Goal: Information Seeking & Learning: Learn about a topic

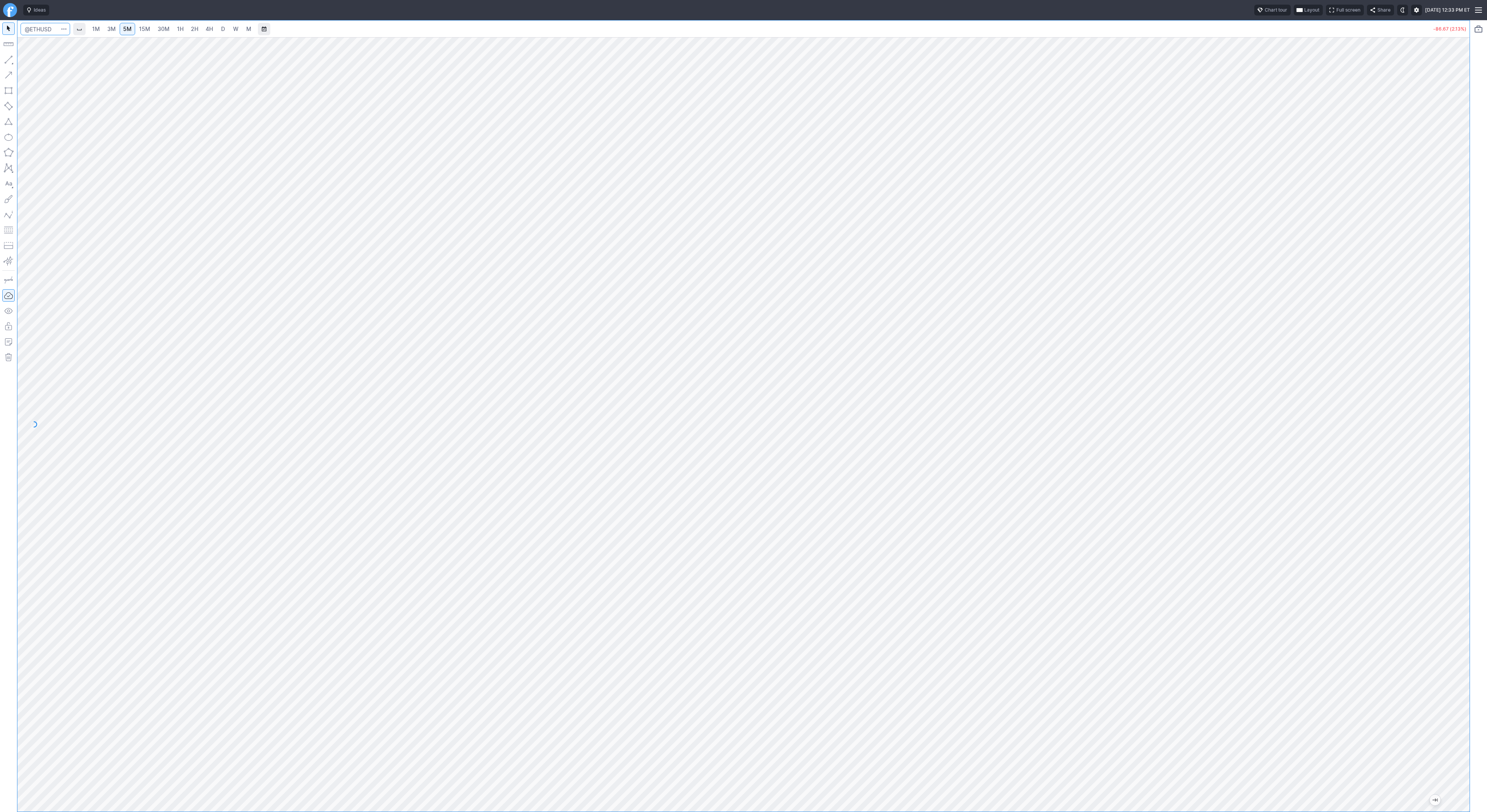
click at [44, 31] on input "Search" at bounding box center [46, 29] width 50 height 12
type input "biti"
click at [199, 32] on link "2H" at bounding box center [195, 29] width 14 height 12
drag, startPoint x: 33, startPoint y: 61, endPoint x: 48, endPoint y: 79, distance: 23.4
click at [33, 62] on span "Line" at bounding box center [45, 61] width 31 height 8
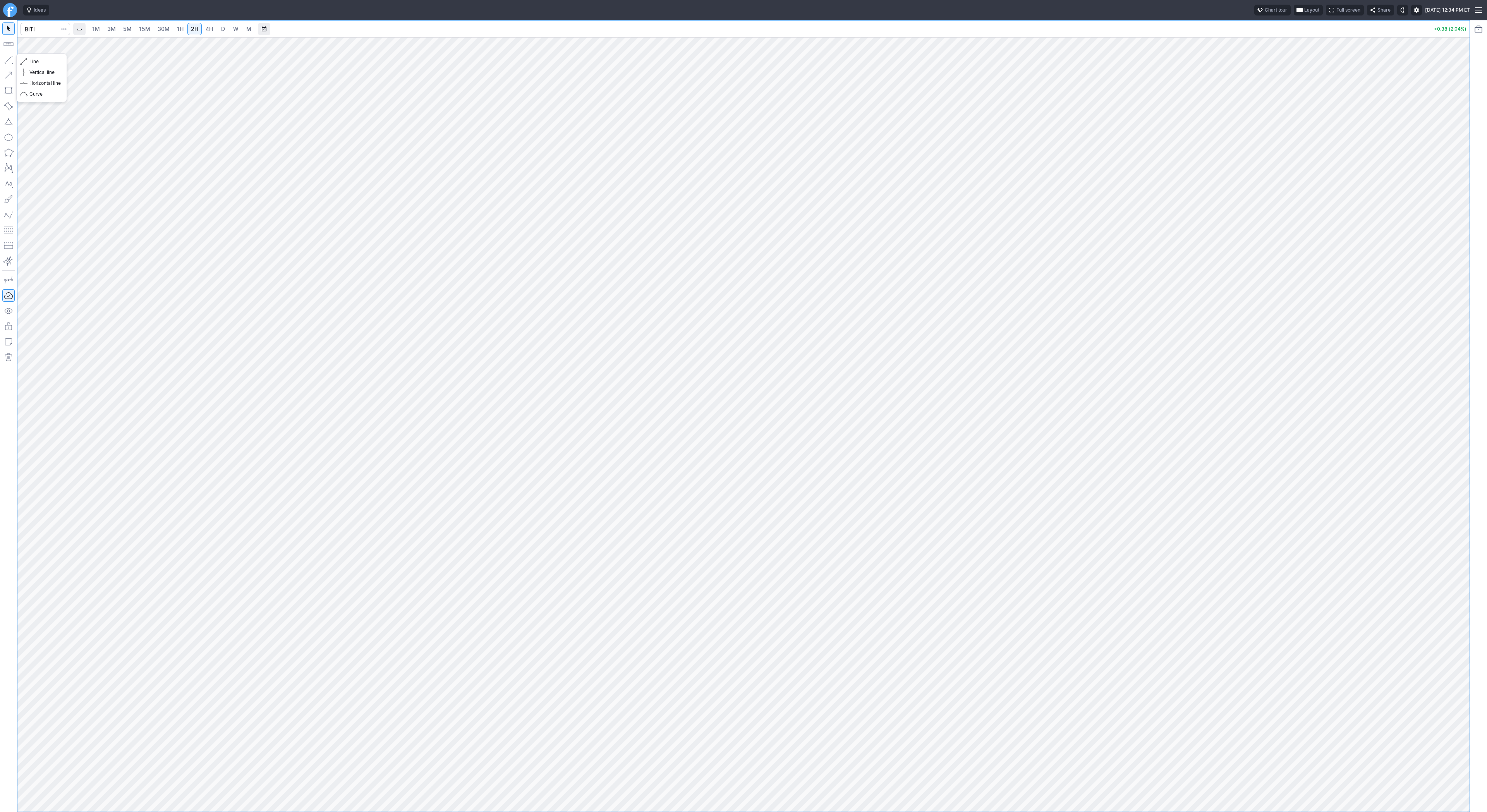
drag, startPoint x: 9, startPoint y: 57, endPoint x: 10, endPoint y: 61, distance: 4.1
click at [9, 58] on button "button" at bounding box center [8, 59] width 12 height 12
drag, startPoint x: 1466, startPoint y: 500, endPoint x: 1454, endPoint y: 292, distance: 208.3
click at [1454, 292] on div at bounding box center [1462, 422] width 16 height 755
click at [57, 62] on span "Line" at bounding box center [45, 61] width 31 height 8
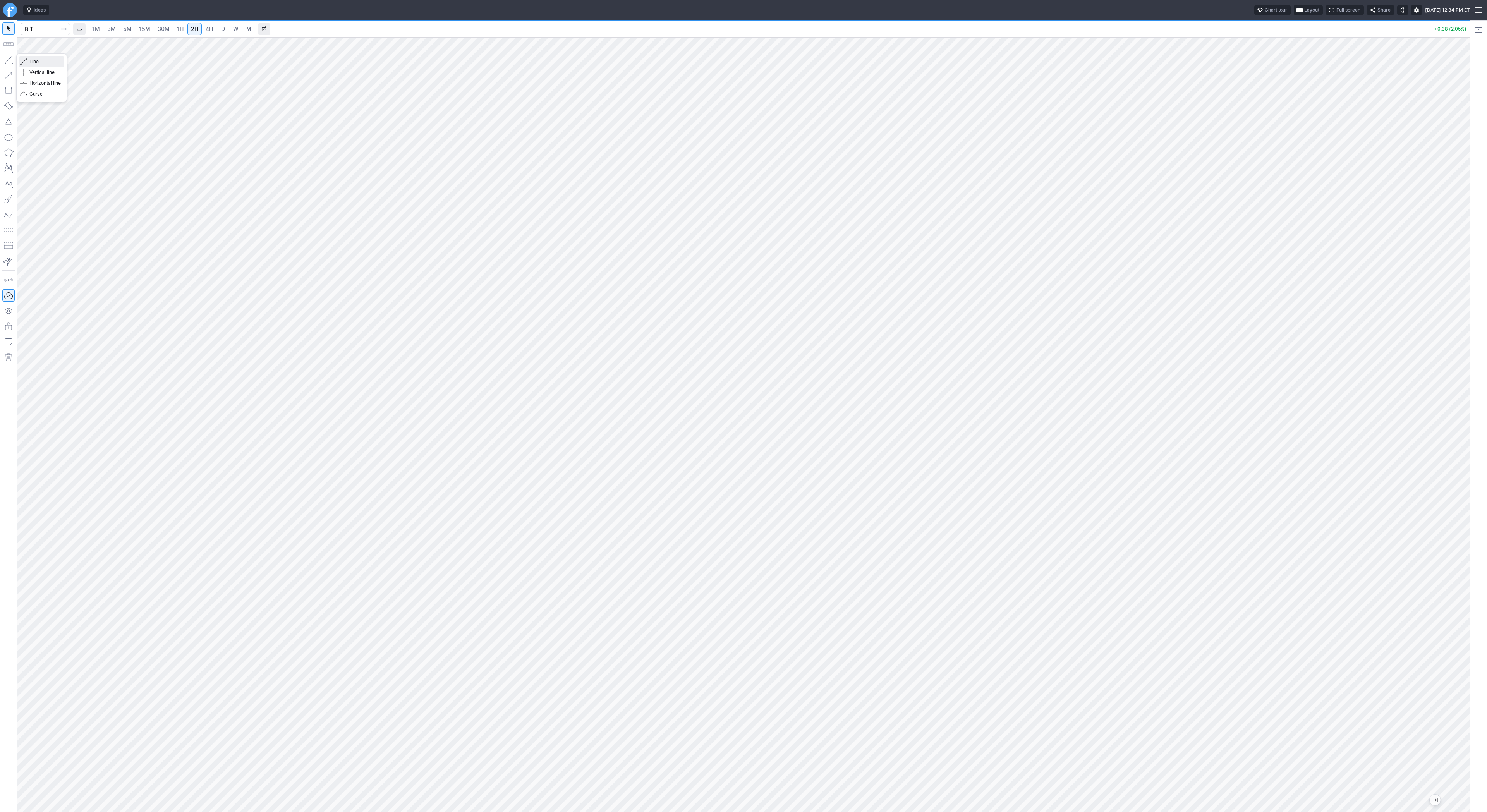
click at [33, 59] on span "Line" at bounding box center [45, 61] width 31 height 8
click at [206, 28] on span "4H" at bounding box center [209, 28] width 8 height 6
click at [10, 58] on button "button" at bounding box center [8, 59] width 12 height 12
click at [9, 58] on button "button" at bounding box center [8, 59] width 12 height 12
click at [184, 25] on link "1H" at bounding box center [180, 29] width 13 height 12
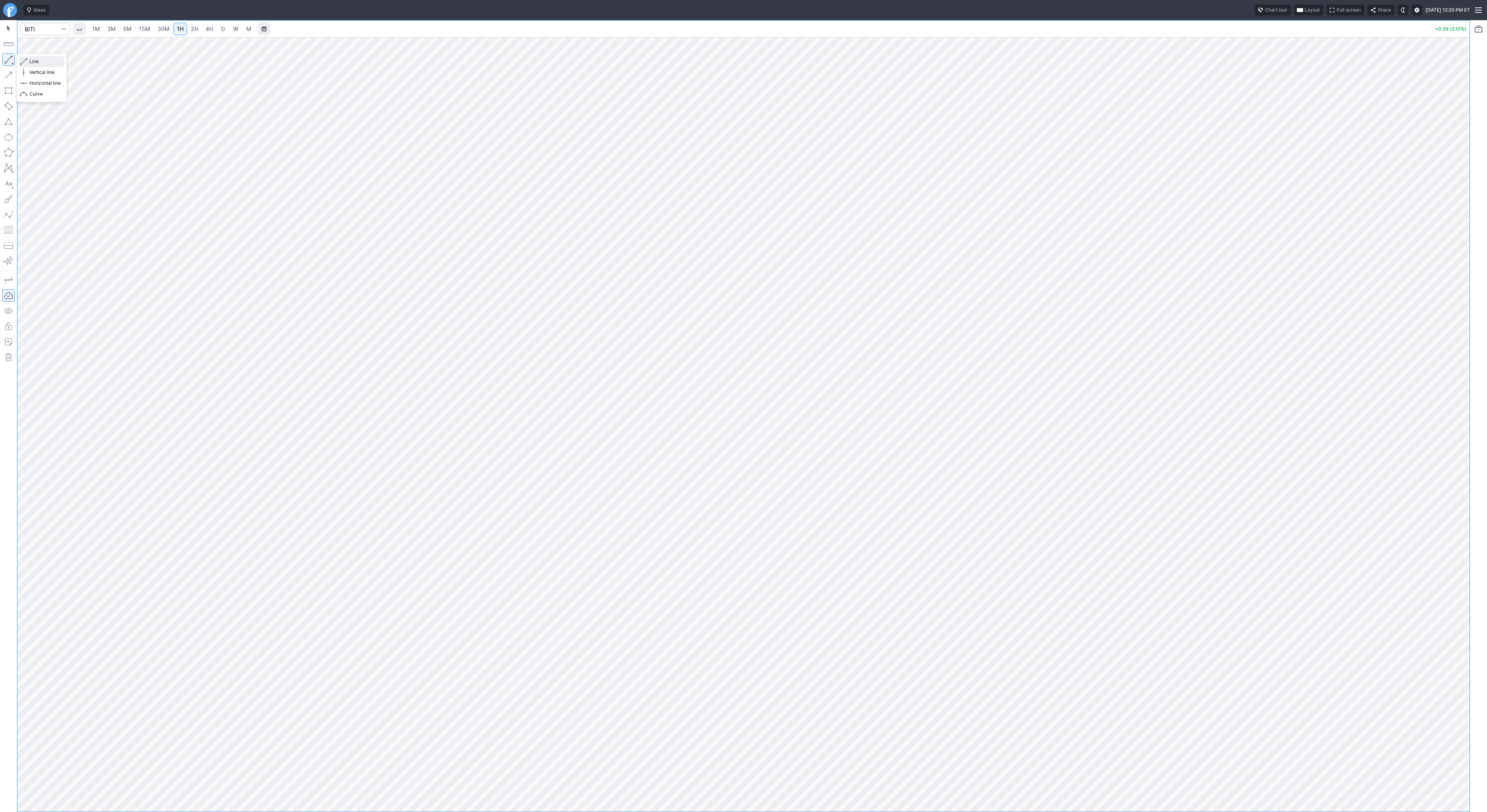
click at [40, 62] on span "Line" at bounding box center [45, 61] width 31 height 8
click at [33, 61] on span "Line" at bounding box center [45, 61] width 31 height 8
drag, startPoint x: 1455, startPoint y: 652, endPoint x: 1460, endPoint y: 571, distance: 81.2
click at [1460, 571] on div at bounding box center [1462, 422] width 16 height 755
click at [1444, 811] on div at bounding box center [744, 424] width 1452 height 774
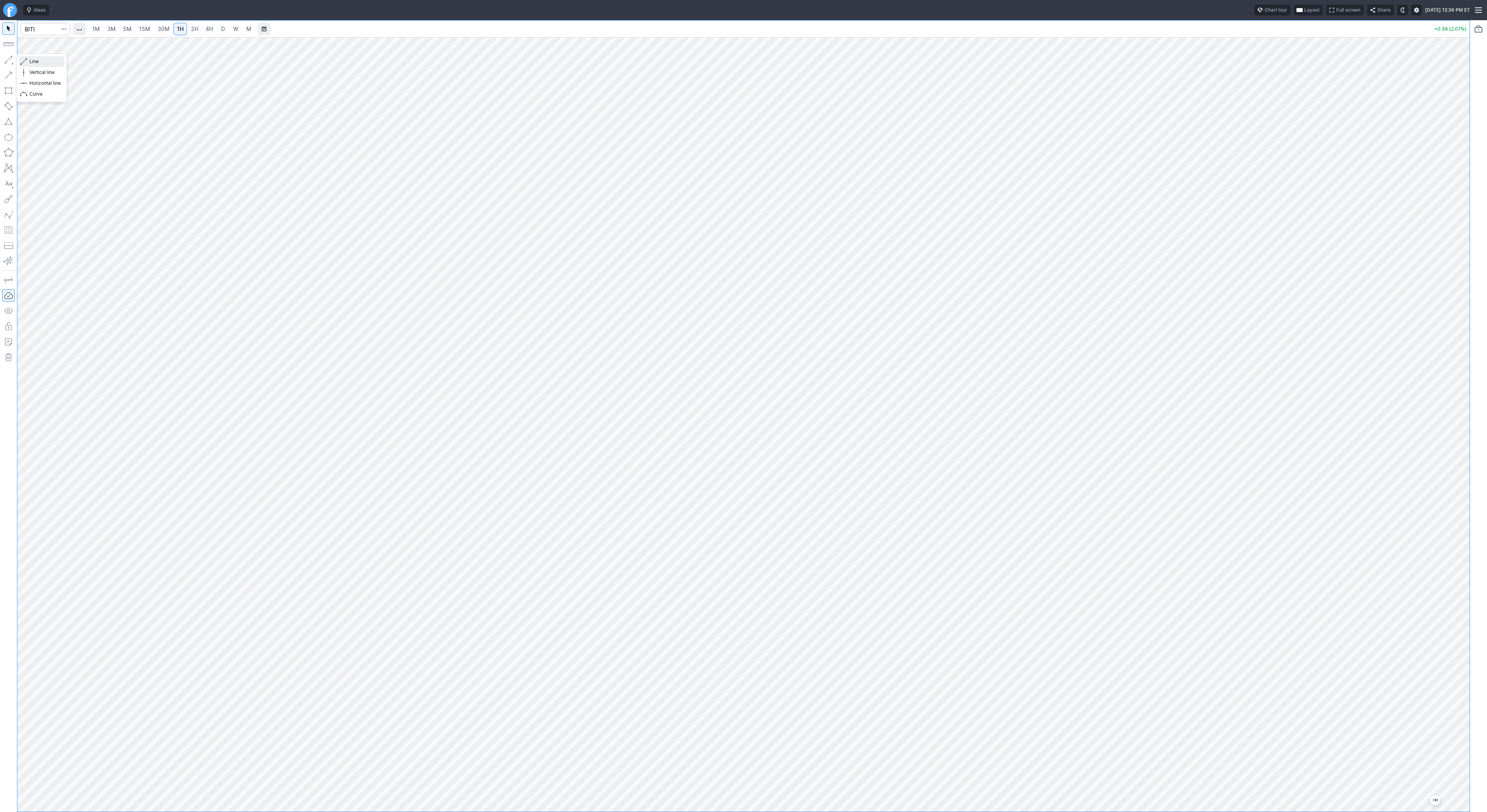
click at [32, 61] on span "Line" at bounding box center [45, 61] width 31 height 8
click at [5, 58] on button "button" at bounding box center [8, 59] width 12 height 12
drag, startPoint x: 31, startPoint y: 62, endPoint x: 59, endPoint y: 102, distance: 48.8
click at [31, 62] on span "Line" at bounding box center [45, 61] width 31 height 8
click at [47, 62] on span "Line" at bounding box center [45, 61] width 31 height 8
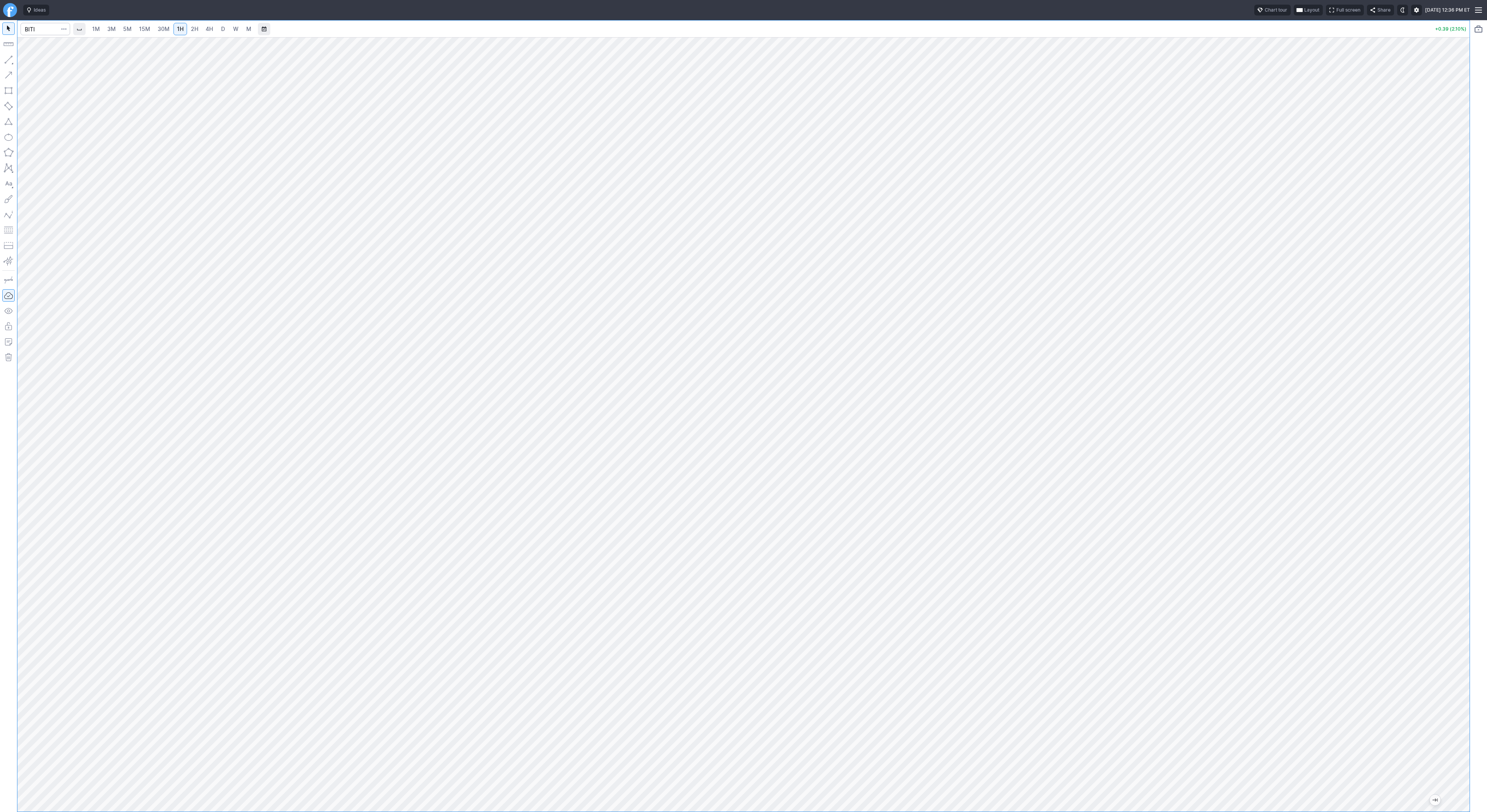
click at [147, 28] on span "15M" at bounding box center [144, 28] width 11 height 6
click at [174, 31] on link "1H" at bounding box center [180, 29] width 13 height 12
click at [37, 63] on span "Line" at bounding box center [45, 61] width 31 height 8
drag, startPoint x: 38, startPoint y: 62, endPoint x: 62, endPoint y: 89, distance: 36.1
click at [39, 62] on span "Line" at bounding box center [45, 61] width 31 height 8
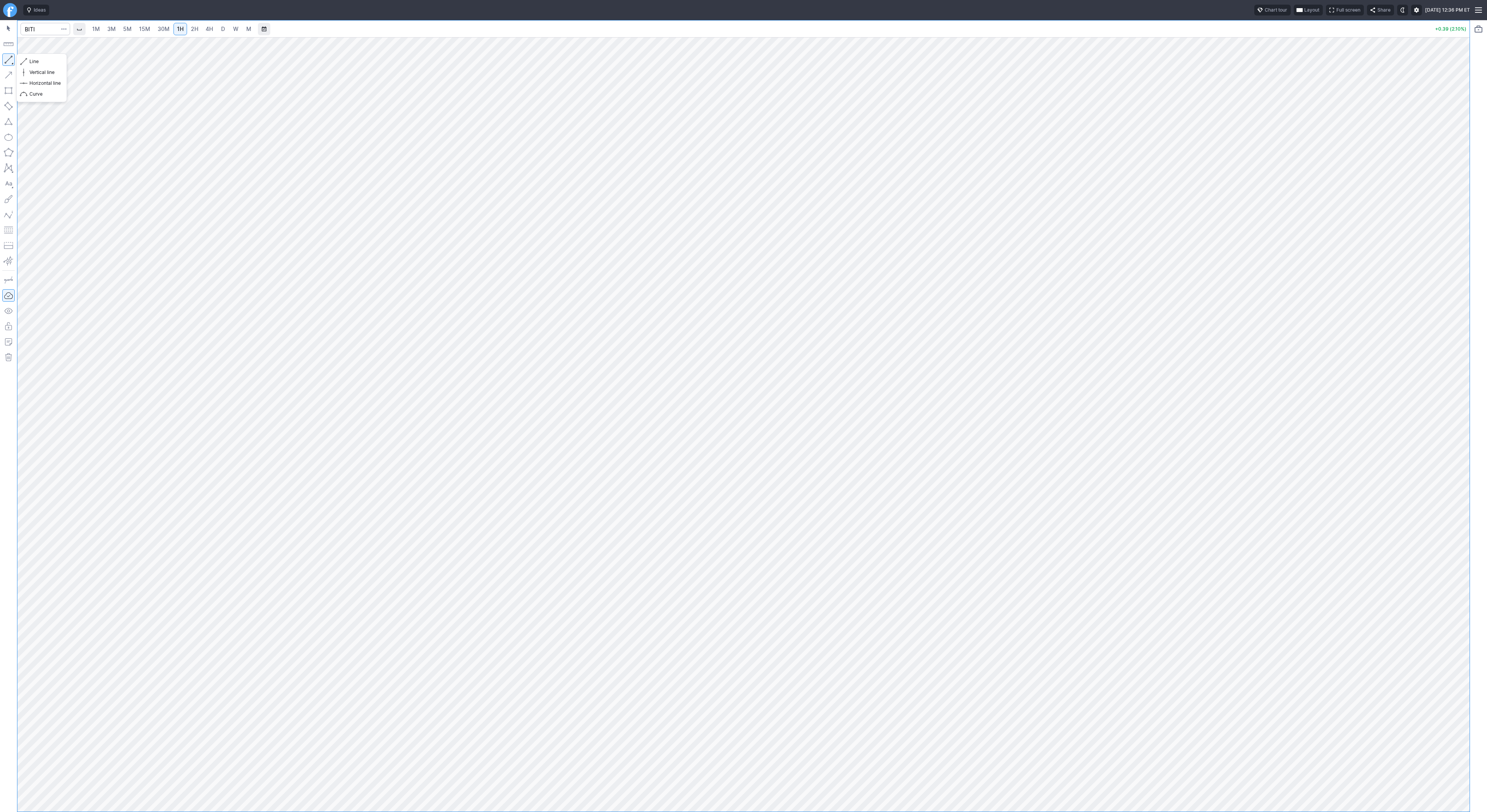
click at [8, 58] on button "button" at bounding box center [8, 59] width 12 height 12
drag, startPoint x: 10, startPoint y: 57, endPoint x: 16, endPoint y: 66, distance: 10.8
click at [13, 62] on button "button" at bounding box center [8, 59] width 12 height 12
drag, startPoint x: 30, startPoint y: 62, endPoint x: 60, endPoint y: 95, distance: 44.6
click at [31, 63] on span "Line" at bounding box center [45, 61] width 31 height 8
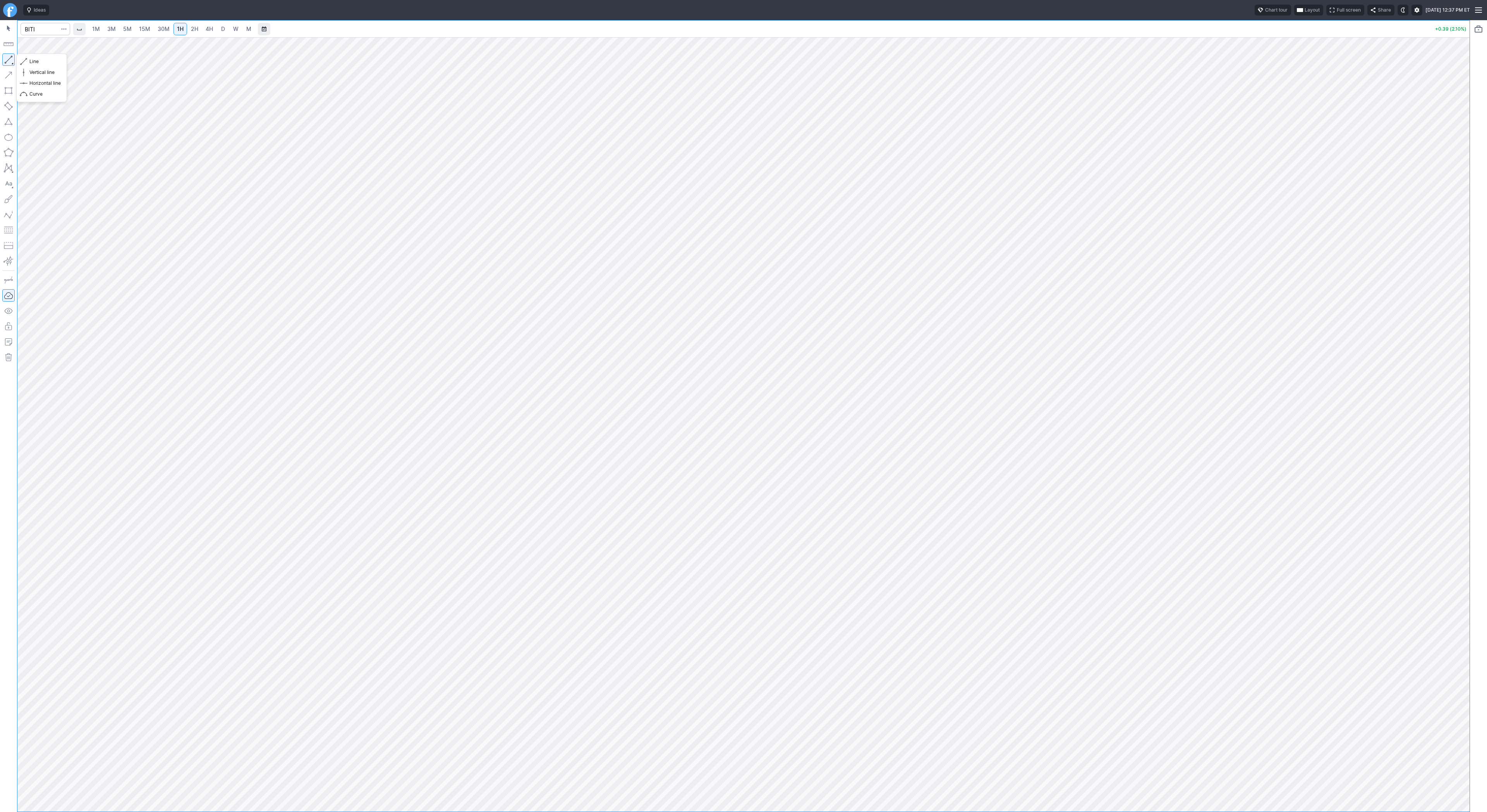
click at [9, 58] on button "button" at bounding box center [8, 59] width 12 height 12
click at [21, 59] on button "Line" at bounding box center [42, 61] width 45 height 11
drag, startPoint x: 30, startPoint y: 62, endPoint x: 62, endPoint y: 83, distance: 38.3
click at [31, 63] on span "Line" at bounding box center [45, 61] width 31 height 8
click at [30, 61] on span "Line" at bounding box center [45, 61] width 31 height 8
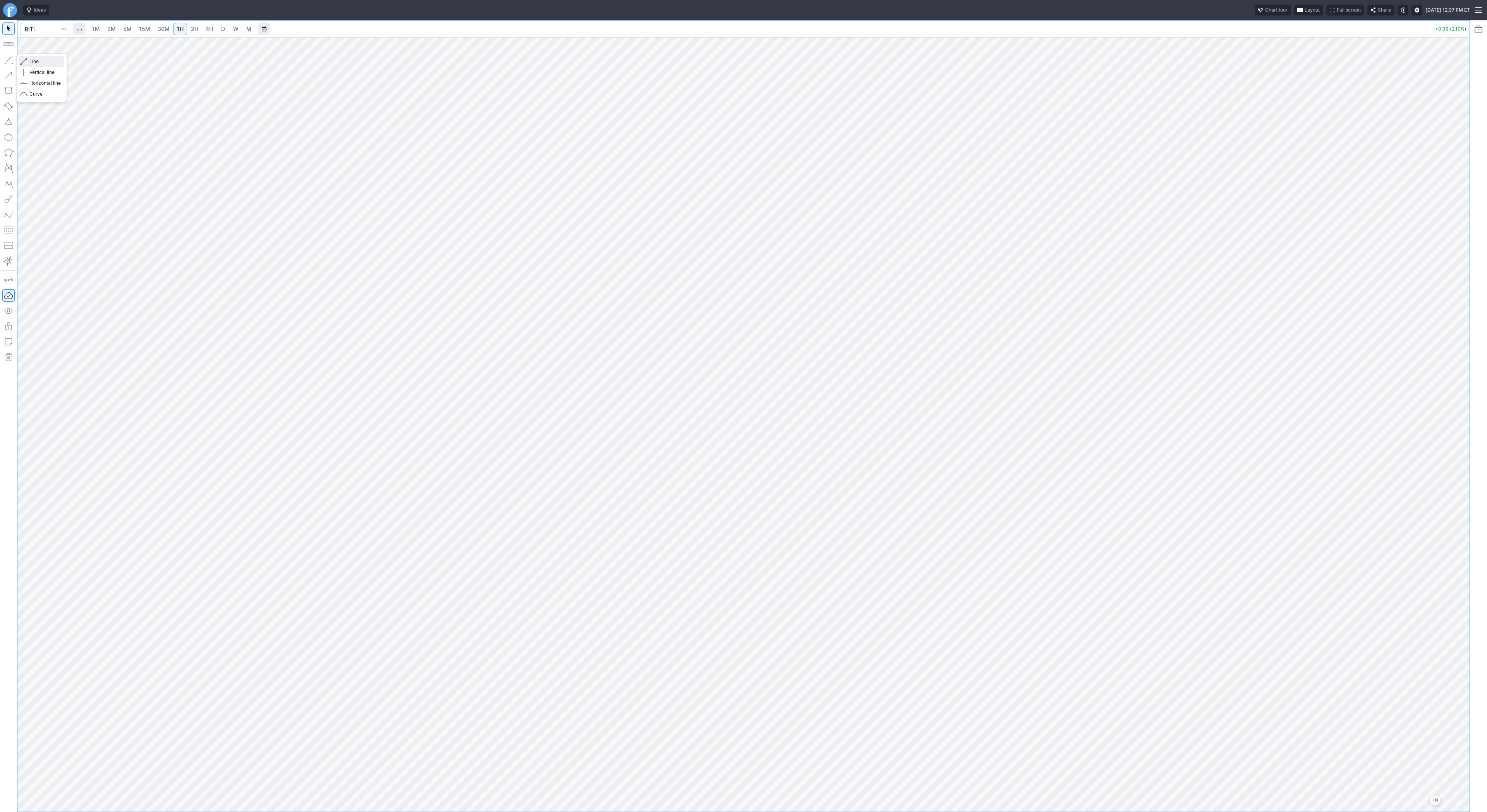
click at [39, 64] on span "Line" at bounding box center [45, 61] width 31 height 8
click at [33, 28] on input "Search" at bounding box center [46, 29] width 50 height 12
type input "o"
type input "coni"
click at [11, 60] on button "button" at bounding box center [8, 59] width 12 height 12
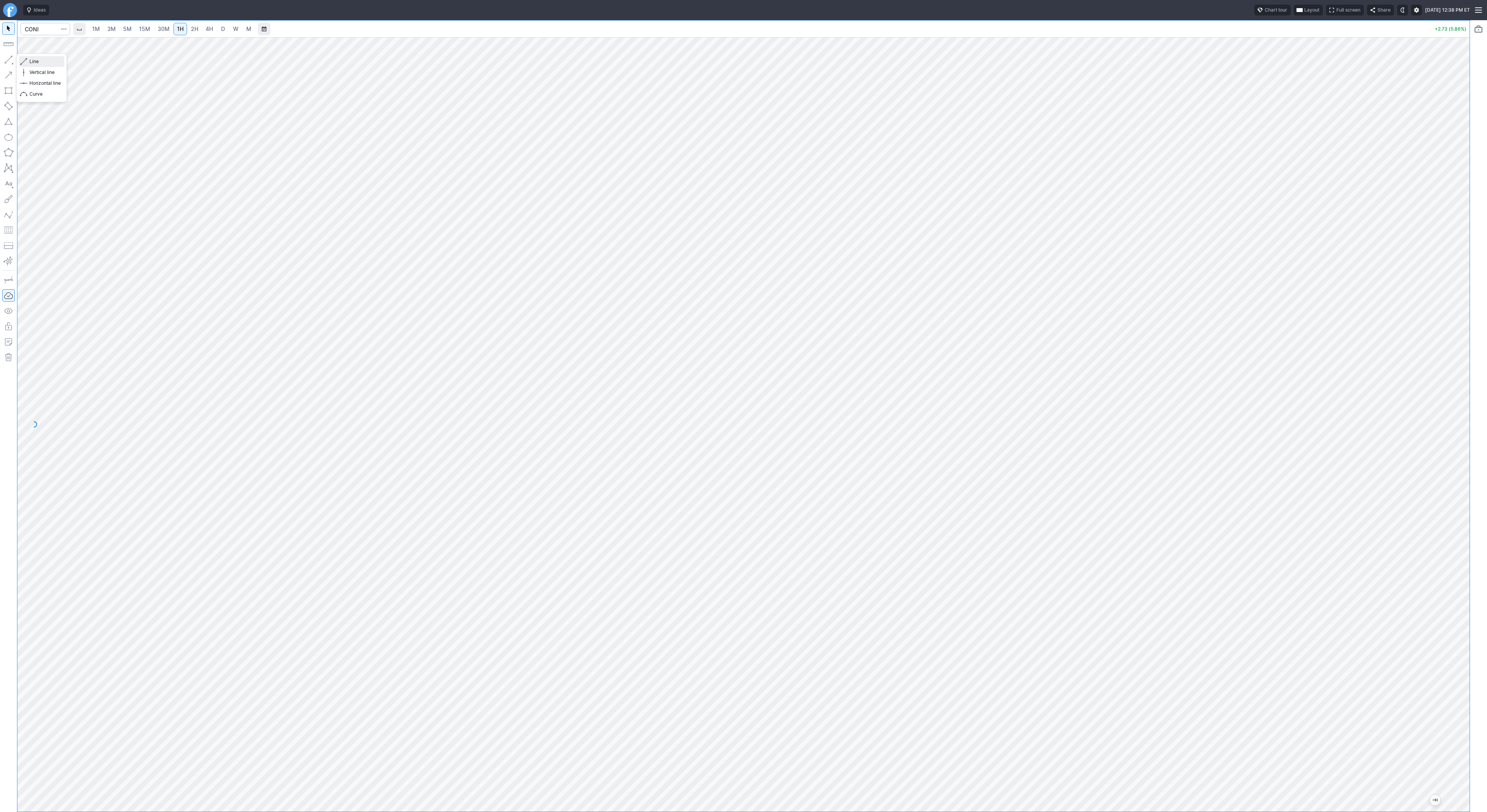
click at [35, 59] on span "Line" at bounding box center [45, 61] width 31 height 8
drag, startPoint x: 8, startPoint y: 58, endPoint x: 36, endPoint y: 99, distance: 49.6
click at [8, 59] on button "button" at bounding box center [8, 59] width 12 height 12
drag, startPoint x: 9, startPoint y: 57, endPoint x: 17, endPoint y: 100, distance: 43.7
click at [9, 58] on button "button" at bounding box center [8, 59] width 12 height 12
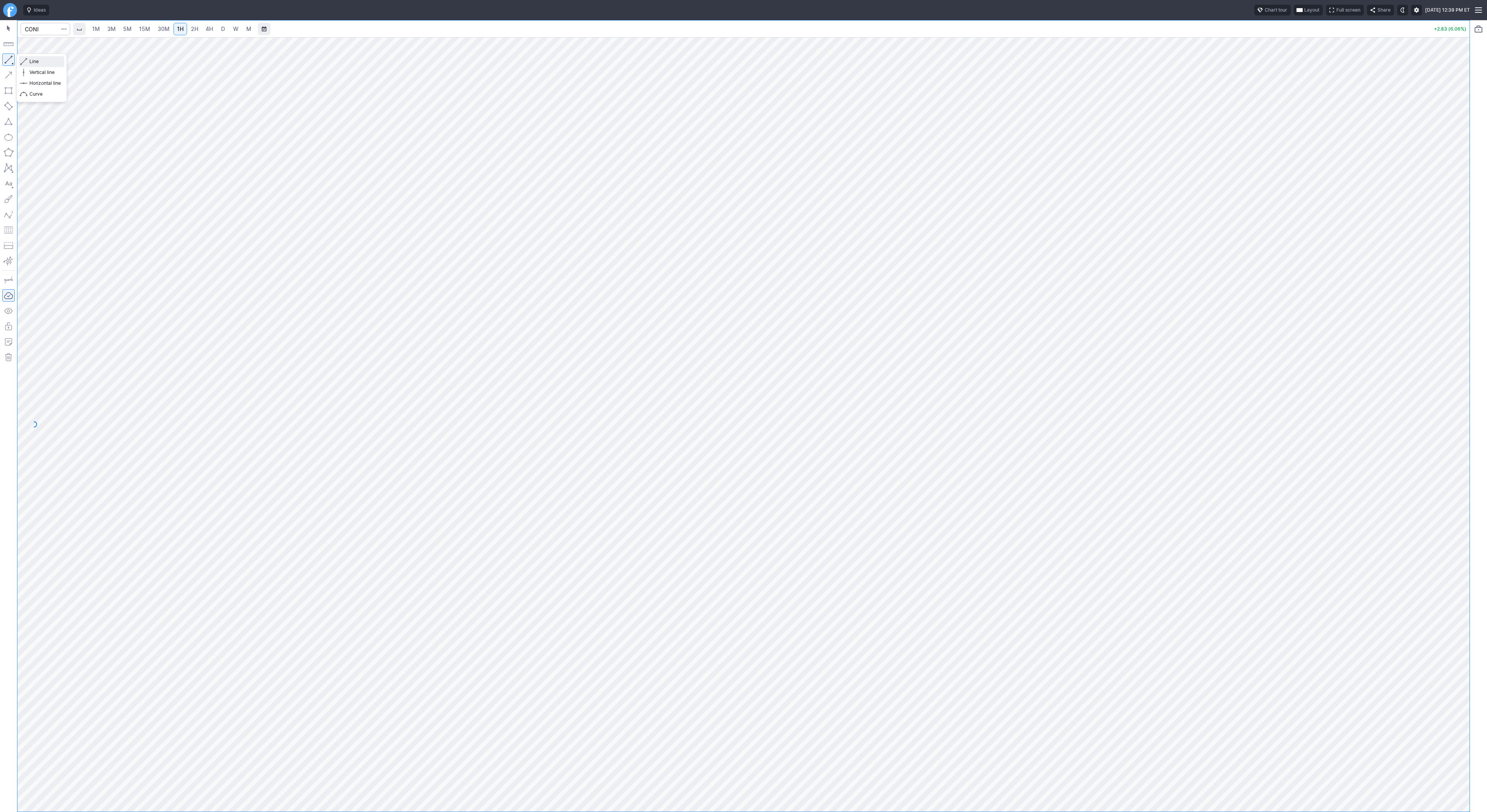
click at [28, 59] on button "Line" at bounding box center [42, 61] width 45 height 11
click at [31, 62] on span "Line" at bounding box center [45, 61] width 31 height 8
click at [35, 61] on span "Line" at bounding box center [45, 61] width 31 height 8
click at [32, 27] on input "Search" at bounding box center [46, 29] width 50 height 12
type input "qqq"
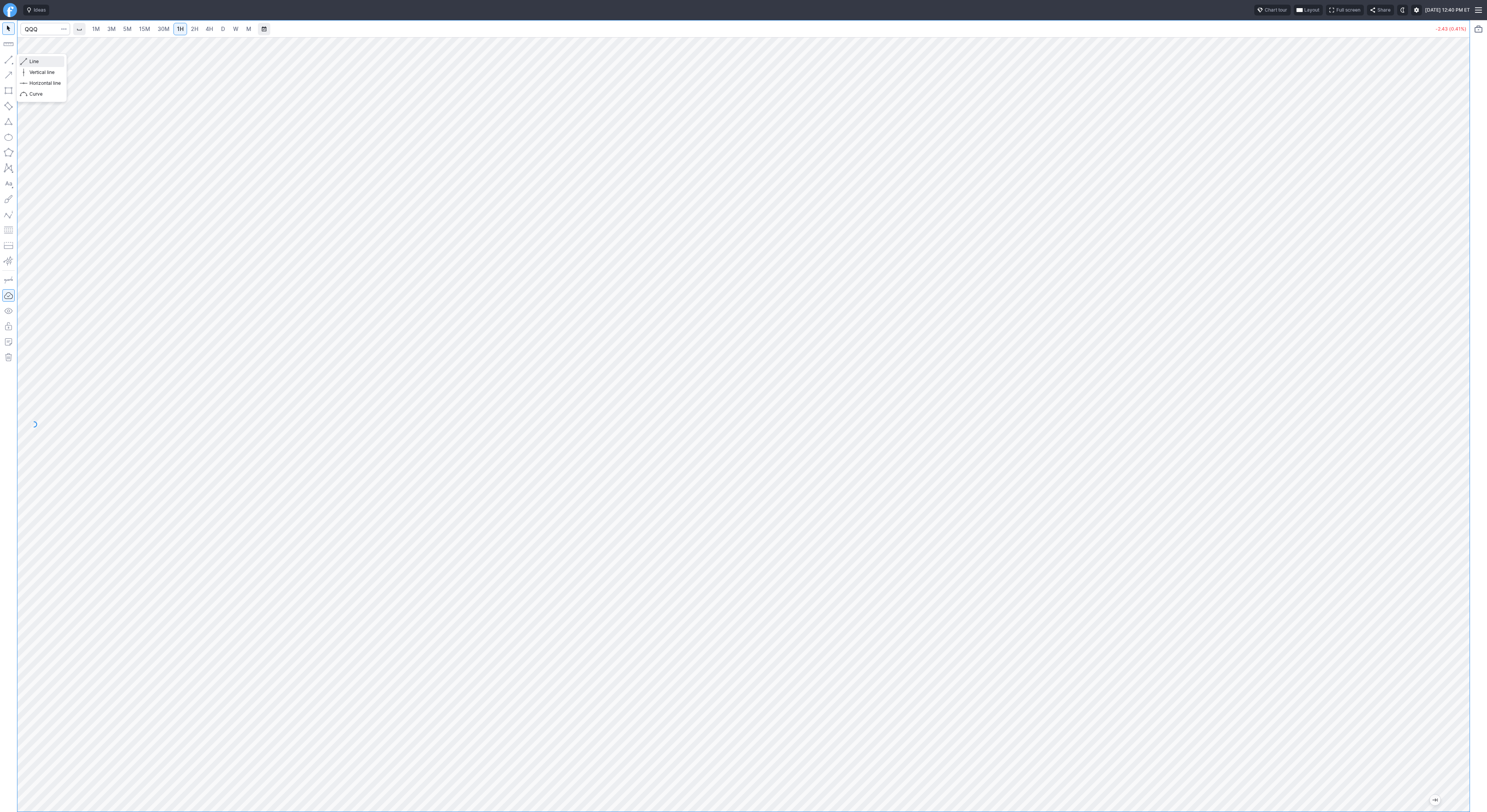
click at [33, 62] on span "Line" at bounding box center [45, 61] width 31 height 8
click at [39, 61] on span "Line" at bounding box center [45, 61] width 31 height 8
click at [10, 58] on button "button" at bounding box center [8, 59] width 12 height 12
click at [36, 63] on span "Line" at bounding box center [45, 61] width 31 height 8
click at [46, 30] on input "Search" at bounding box center [46, 29] width 50 height 12
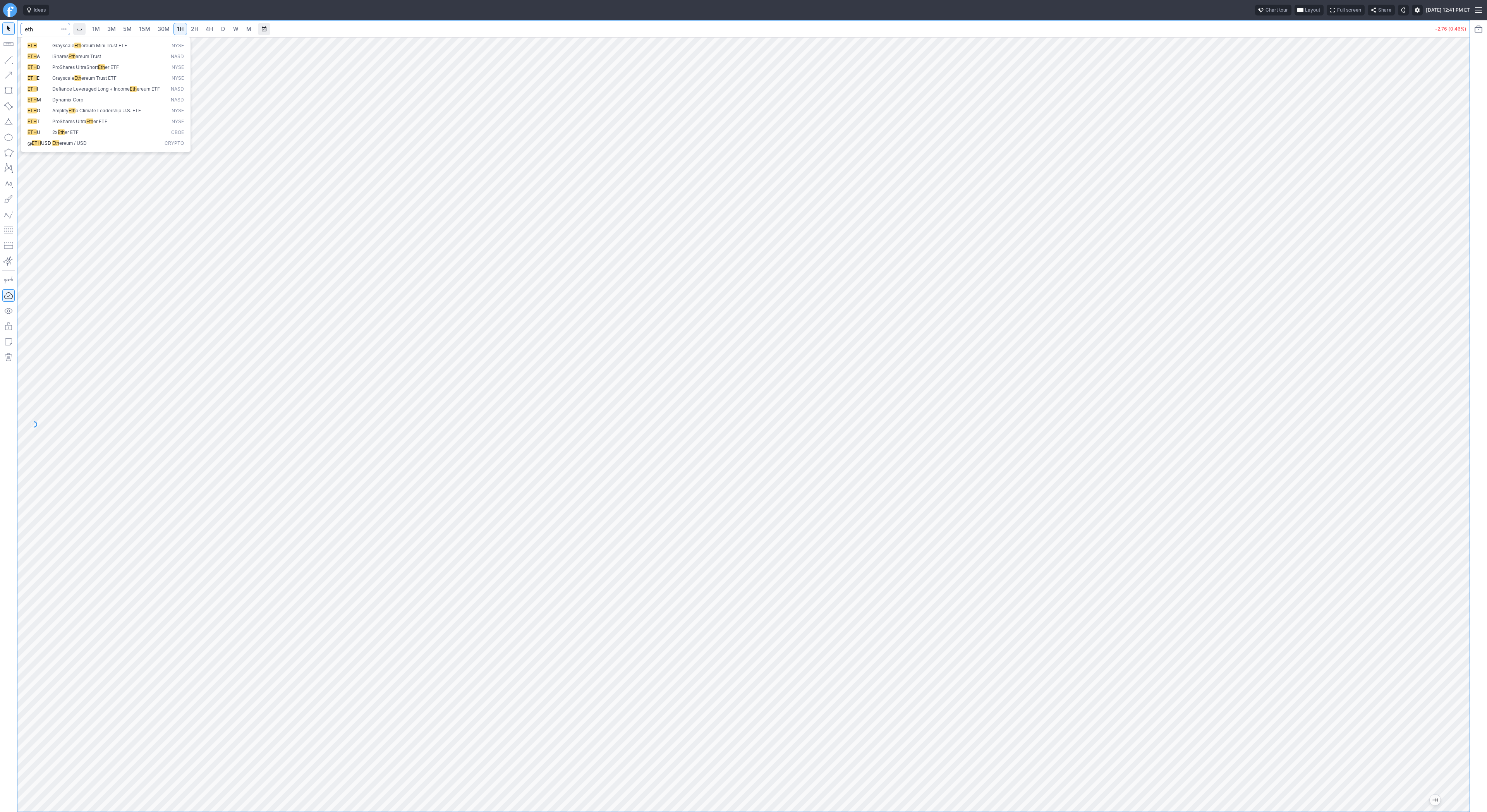
type input "eth"
click at [90, 147] on span "Eth ereum / USD" at bounding box center [107, 143] width 113 height 6
click at [207, 27] on span "4H" at bounding box center [209, 28] width 8 height 6
click at [225, 31] on link "D" at bounding box center [223, 29] width 12 height 12
click at [208, 32] on span "4H" at bounding box center [209, 29] width 8 height 8
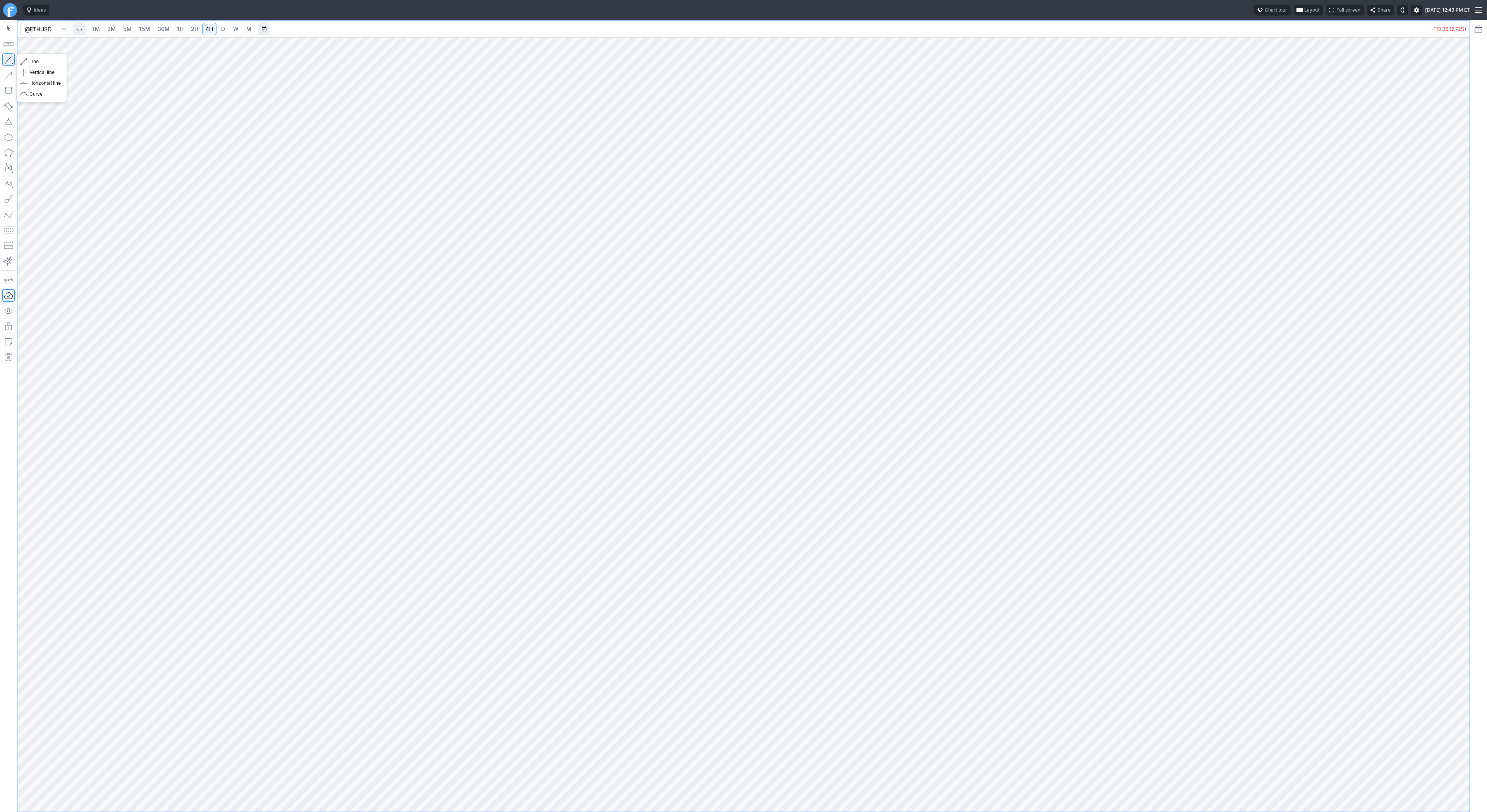
drag, startPoint x: 9, startPoint y: 58, endPoint x: 13, endPoint y: 83, distance: 25.3
click at [8, 61] on button "button" at bounding box center [8, 59] width 12 height 12
drag, startPoint x: 3, startPoint y: 62, endPoint x: 9, endPoint y: 76, distance: 15.2
click at [3, 62] on button "button" at bounding box center [8, 59] width 12 height 12
click at [222, 31] on span "D" at bounding box center [223, 28] width 4 height 6
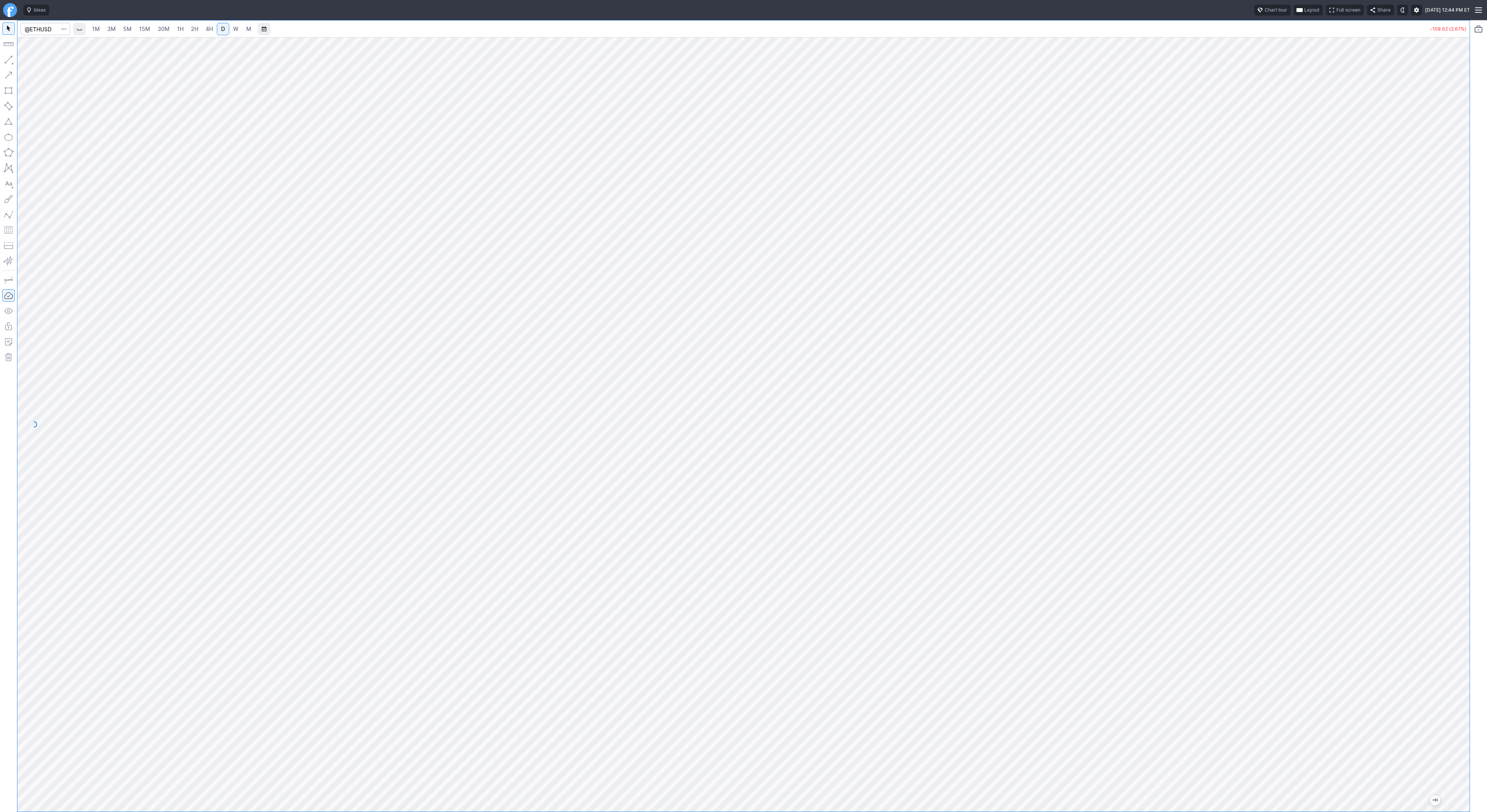
drag, startPoint x: 1460, startPoint y: 211, endPoint x: 1480, endPoint y: 318, distance: 108.9
click at [1481, 320] on div "1M 3M 5M 15M 30M 1H 2H 4H D W M -108.62 (2.67%)" at bounding box center [744, 416] width 1487 height 792
click at [9, 57] on button "button" at bounding box center [8, 59] width 12 height 12
drag, startPoint x: 9, startPoint y: 61, endPoint x: 14, endPoint y: 68, distance: 8.6
click at [14, 68] on div at bounding box center [9, 416] width 17 height 792
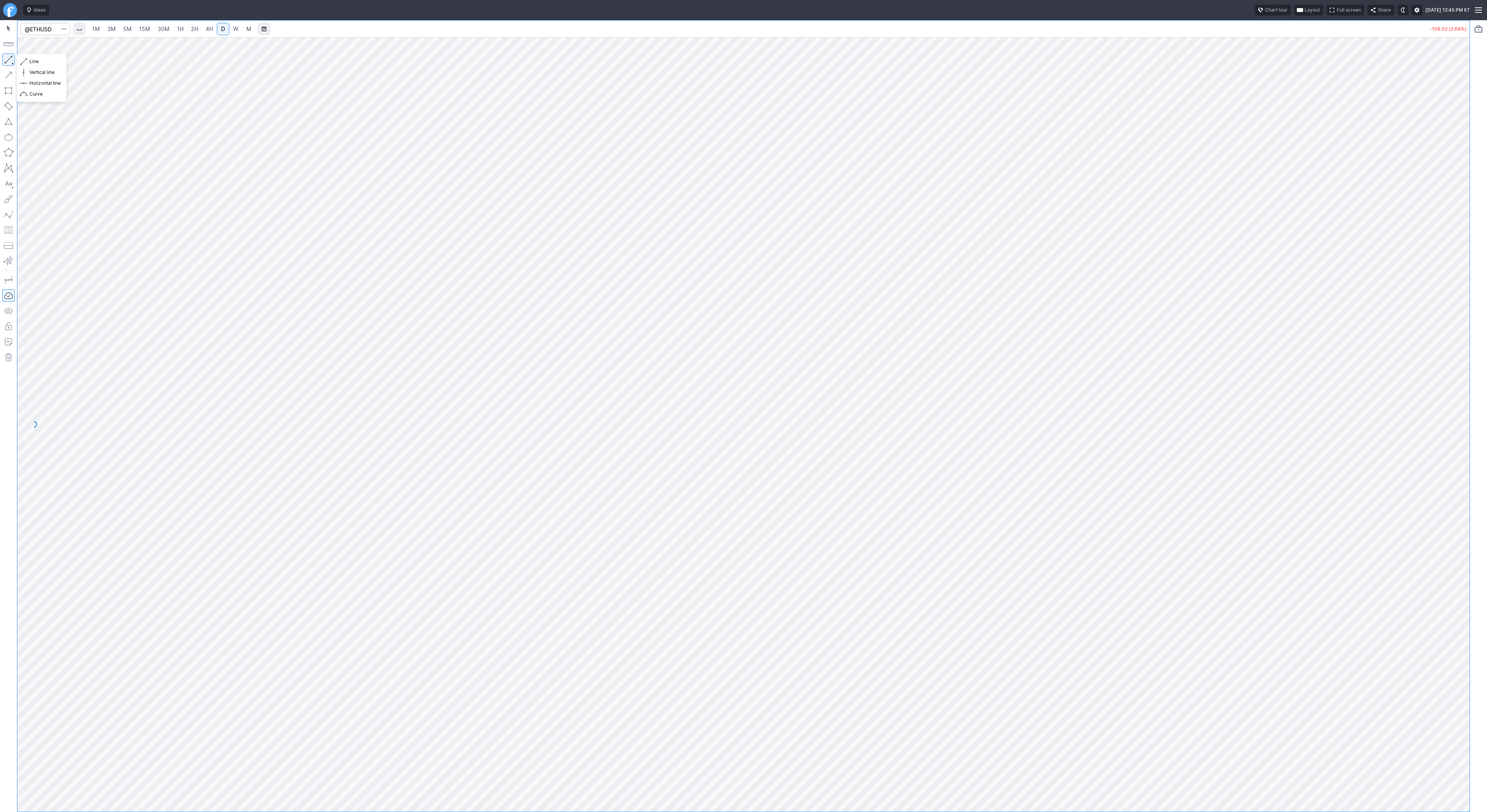
click at [9, 62] on button "button" at bounding box center [8, 59] width 12 height 12
click at [41, 61] on span "Line" at bounding box center [45, 61] width 31 height 8
click at [178, 29] on span "1H" at bounding box center [180, 28] width 6 height 6
click at [192, 30] on span "2H" at bounding box center [195, 28] width 8 height 6
click at [37, 61] on span "Line" at bounding box center [45, 61] width 31 height 8
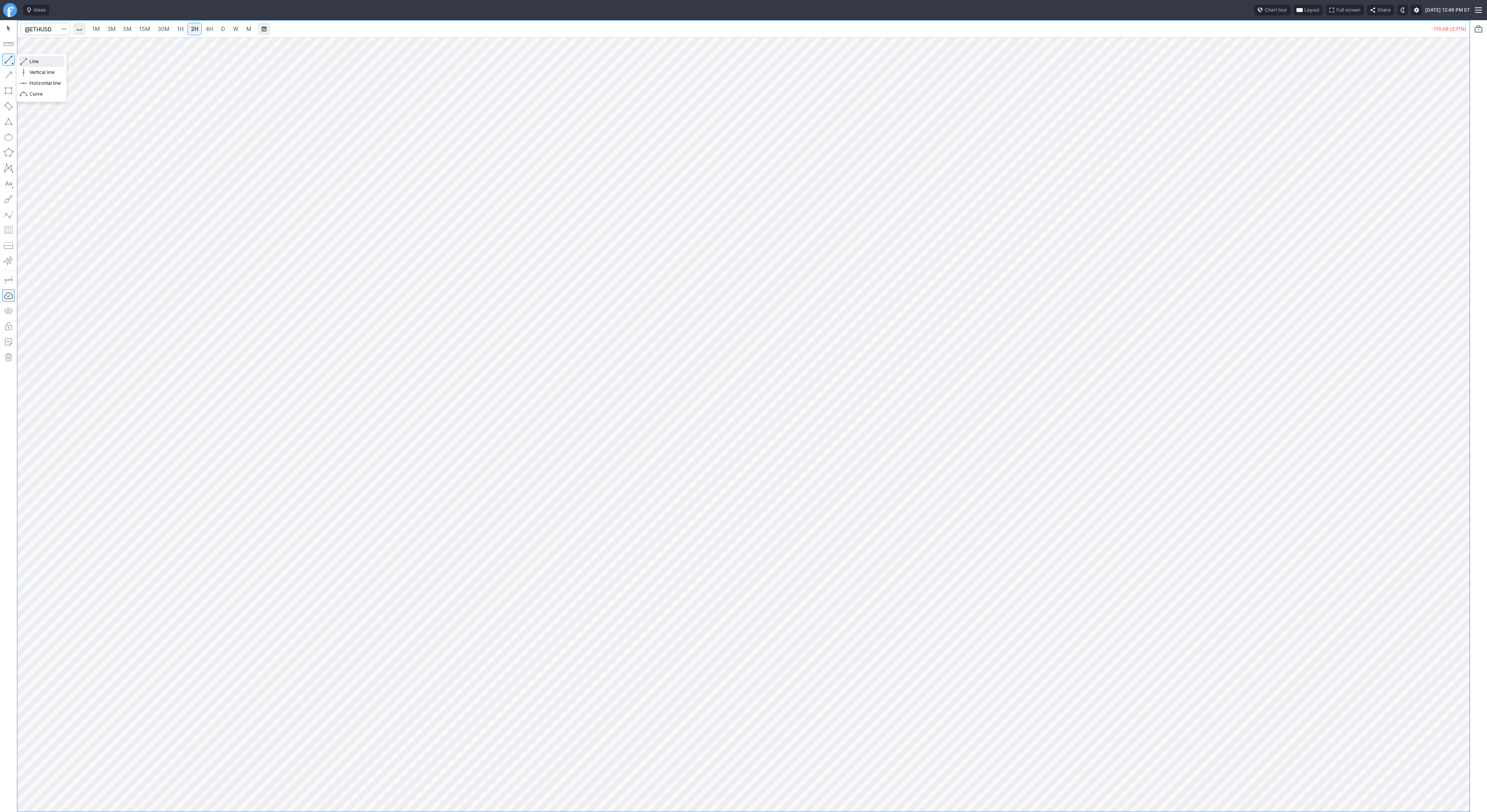
click at [33, 62] on span "Line" at bounding box center [45, 61] width 31 height 8
click at [43, 59] on span "Line" at bounding box center [45, 61] width 31 height 8
click at [28, 61] on button "Line" at bounding box center [42, 61] width 45 height 11
click at [40, 64] on span "Line" at bounding box center [45, 61] width 31 height 8
click at [47, 63] on span "Line" at bounding box center [45, 61] width 31 height 8
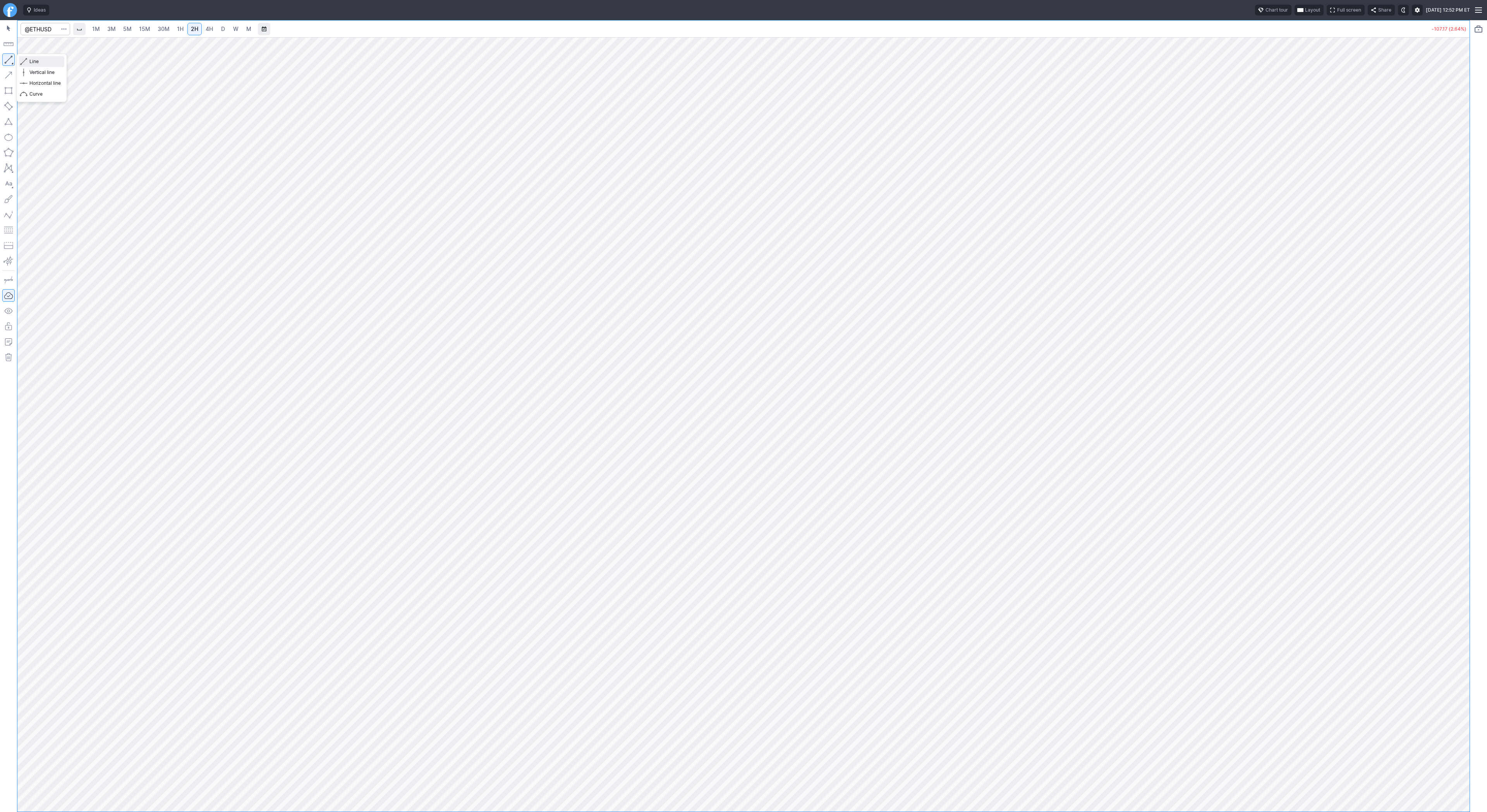
click at [46, 64] on span "Line" at bounding box center [45, 61] width 31 height 8
click at [6, 63] on button "button" at bounding box center [8, 59] width 12 height 12
click at [43, 61] on span "Line" at bounding box center [45, 61] width 31 height 8
click at [111, 32] on span "3M" at bounding box center [111, 29] width 9 height 8
click at [167, 29] on span "30M" at bounding box center [163, 28] width 12 height 6
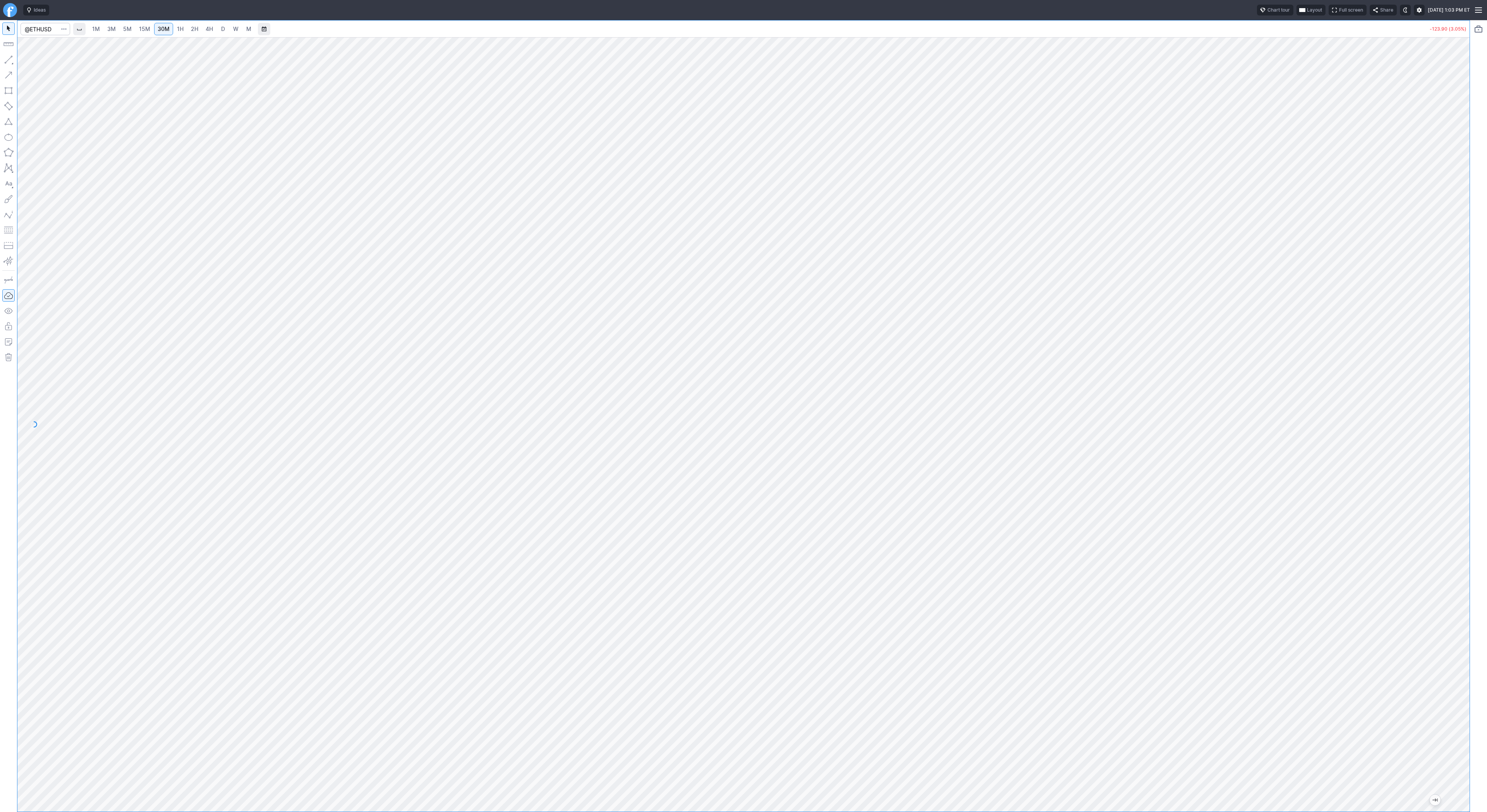
click at [210, 29] on span "4H" at bounding box center [209, 28] width 8 height 6
click at [217, 29] on link "D" at bounding box center [223, 29] width 12 height 12
click at [10, 55] on button "button" at bounding box center [8, 59] width 12 height 12
click at [32, 59] on span "Line" at bounding box center [45, 61] width 31 height 8
click at [10, 57] on button "button" at bounding box center [8, 59] width 12 height 12
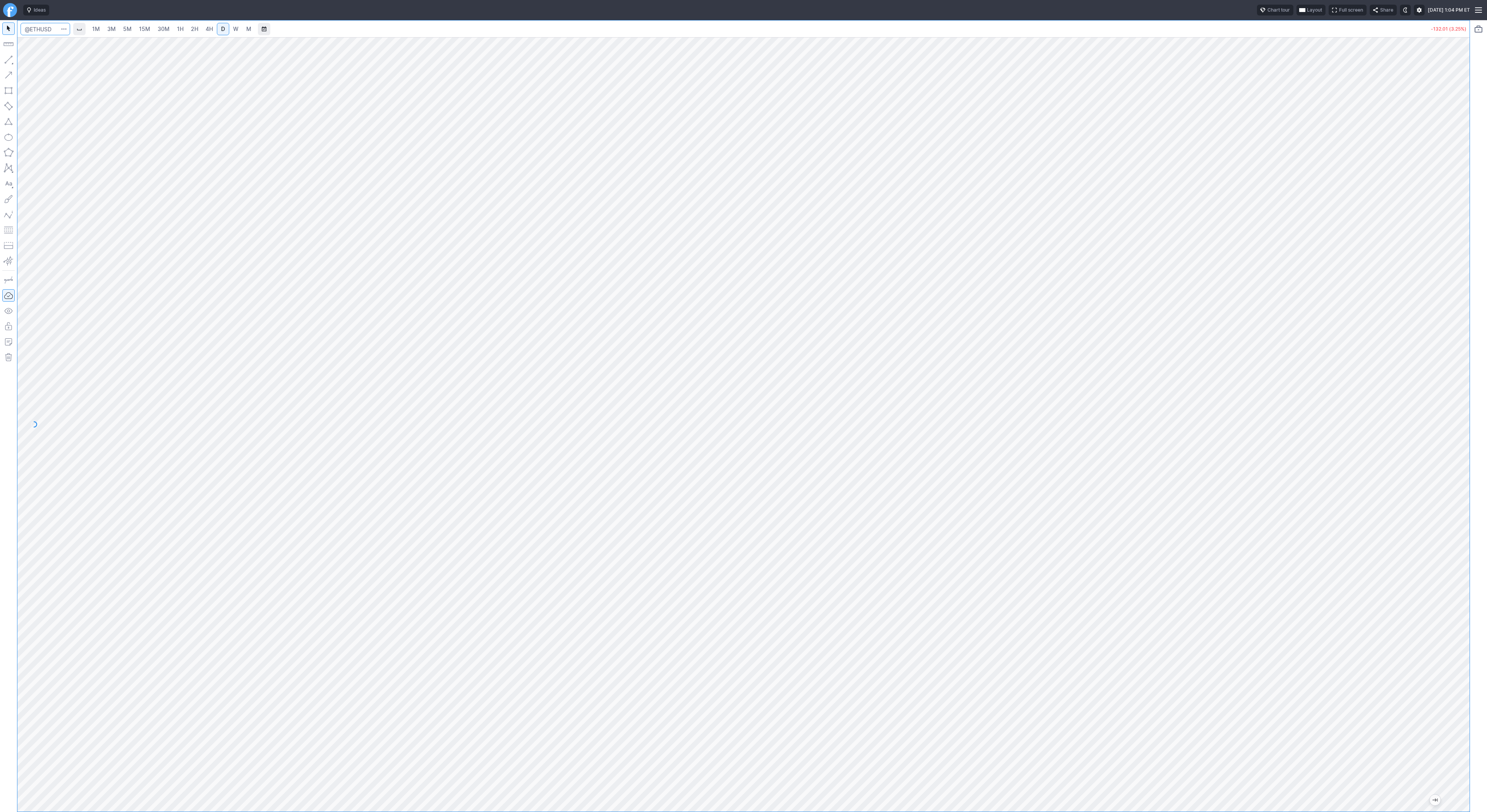
click at [37, 28] on input "Search" at bounding box center [46, 29] width 50 height 12
type input "seth"
click at [42, 44] on span "SETH" at bounding box center [40, 46] width 25 height 6
click at [181, 29] on span "1H" at bounding box center [180, 28] width 6 height 6
click at [18, 61] on div "Line Vertical line Horizontal line Curve" at bounding box center [42, 77] width 50 height 48
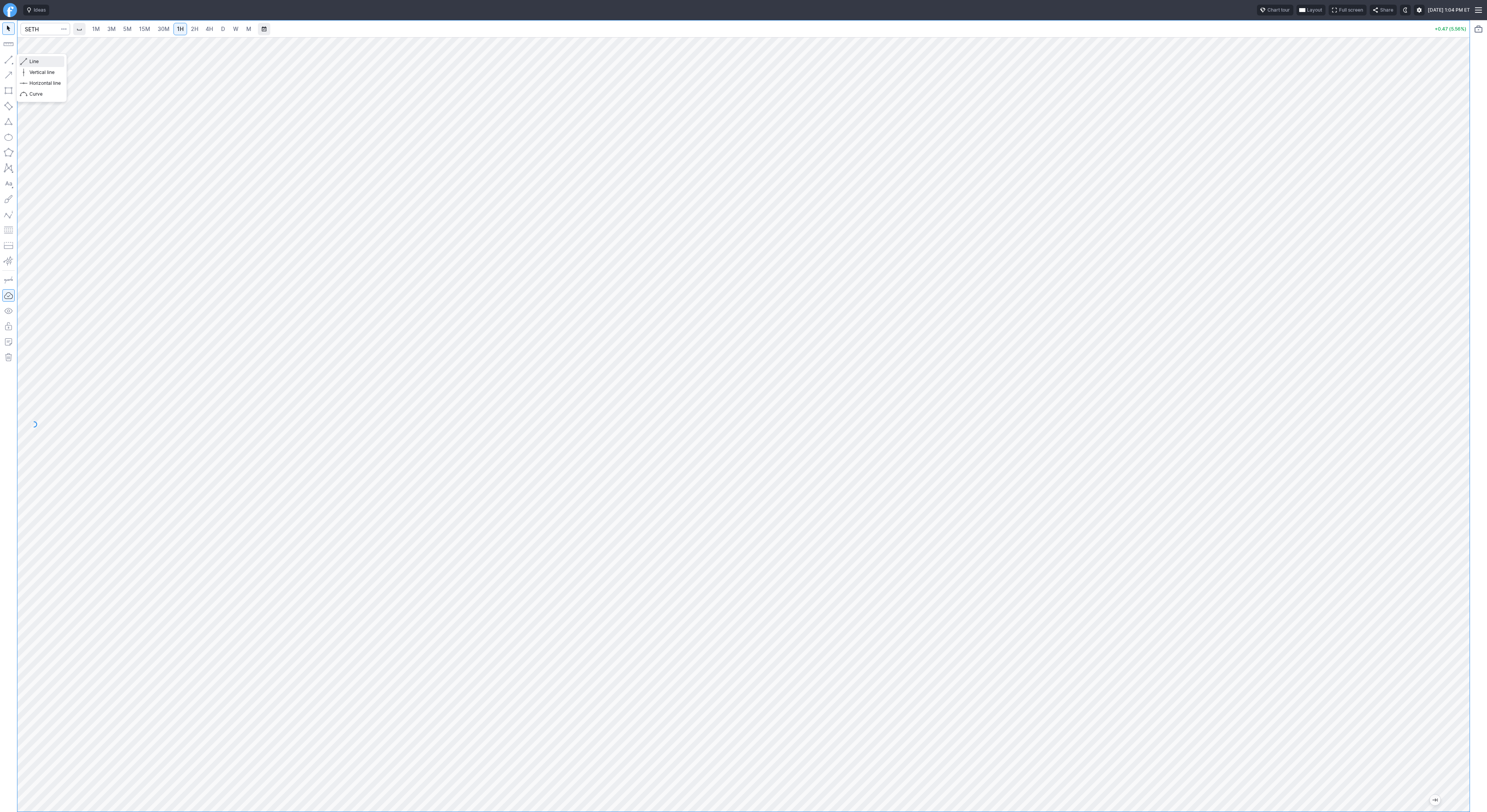
click at [34, 62] on span "Line" at bounding box center [45, 61] width 31 height 8
click at [5, 61] on button "button" at bounding box center [8, 59] width 12 height 12
click at [9, 59] on button "button" at bounding box center [8, 59] width 12 height 12
click at [8, 56] on button "button" at bounding box center [8, 59] width 12 height 12
click at [116, 31] on link "3M" at bounding box center [111, 29] width 16 height 12
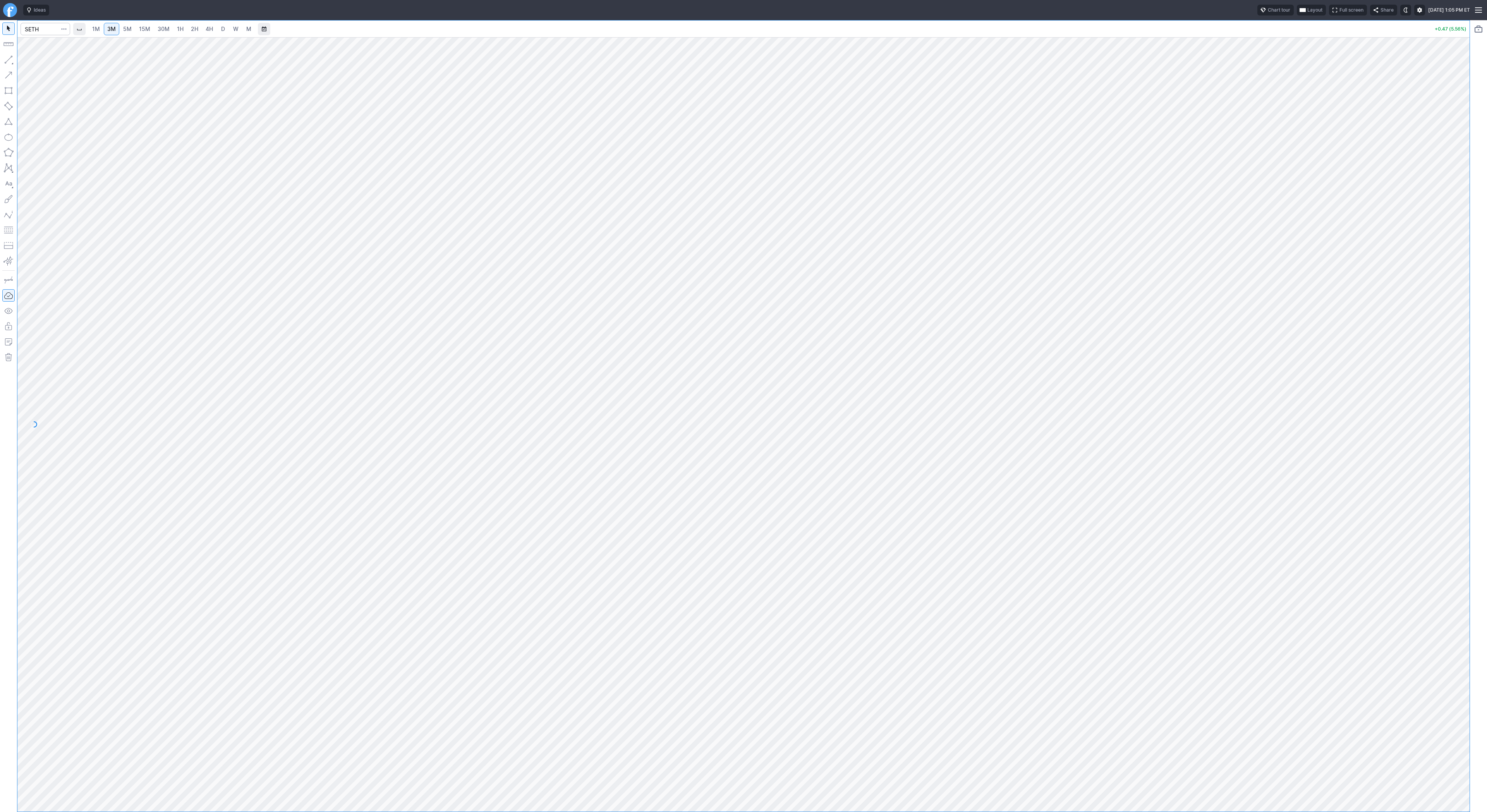
click at [147, 30] on span "15M" at bounding box center [144, 28] width 11 height 6
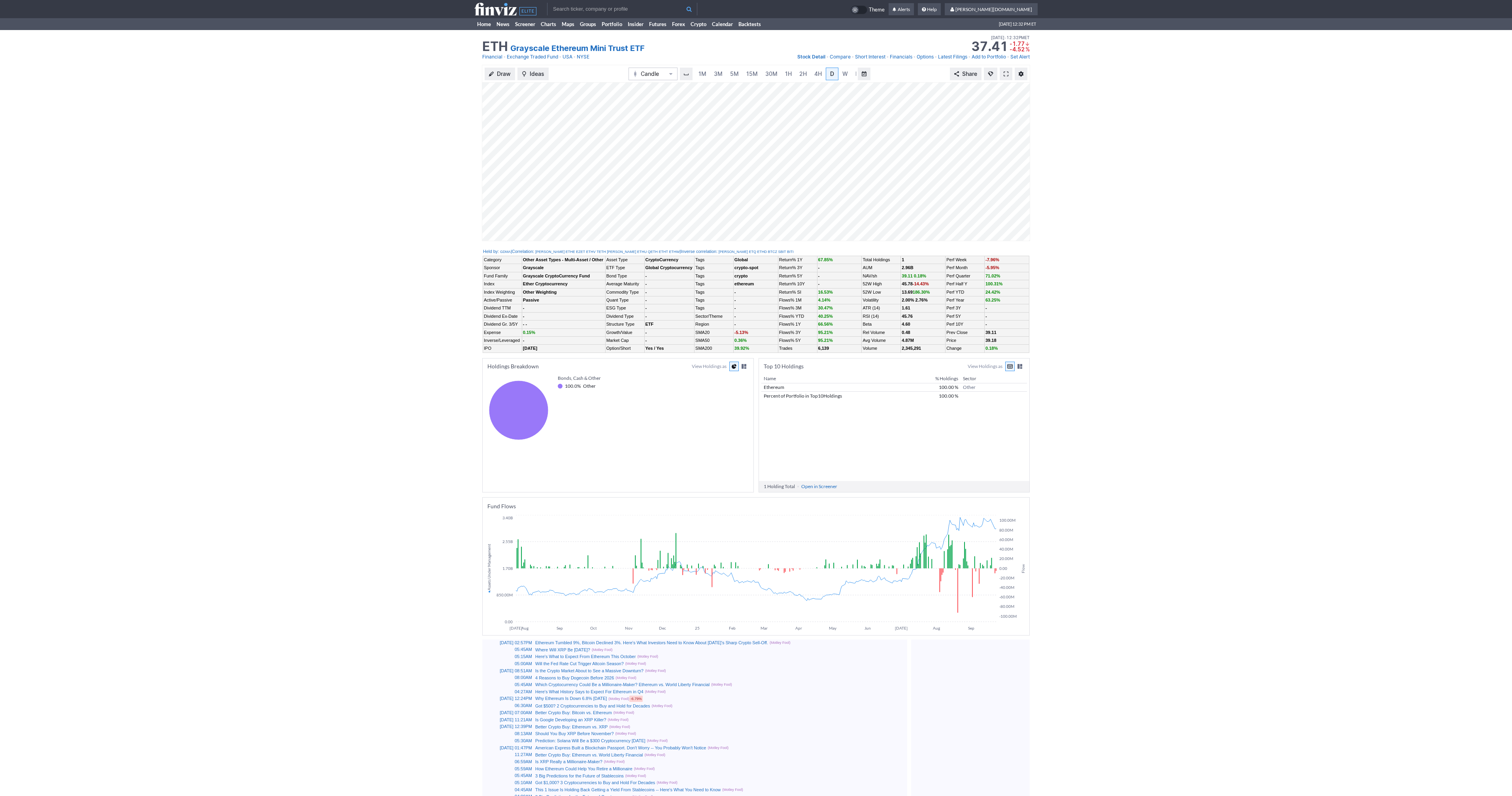
scroll to position [0, 8]
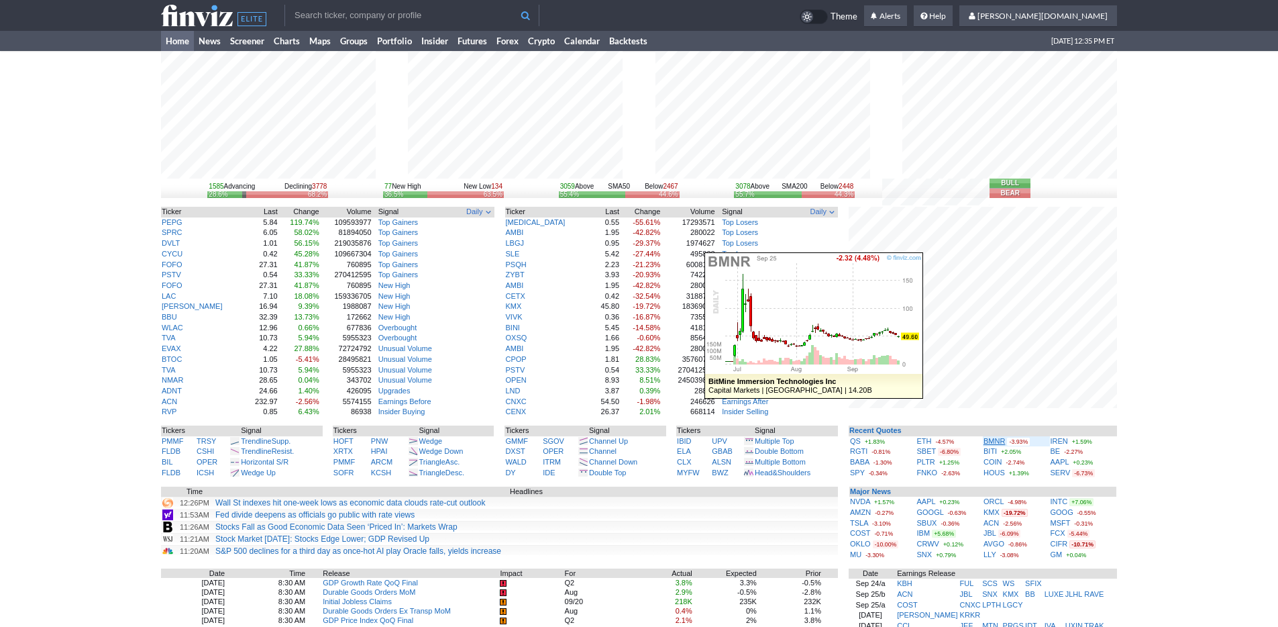
click at [992, 437] on link "BMNR" at bounding box center [993, 441] width 21 height 8
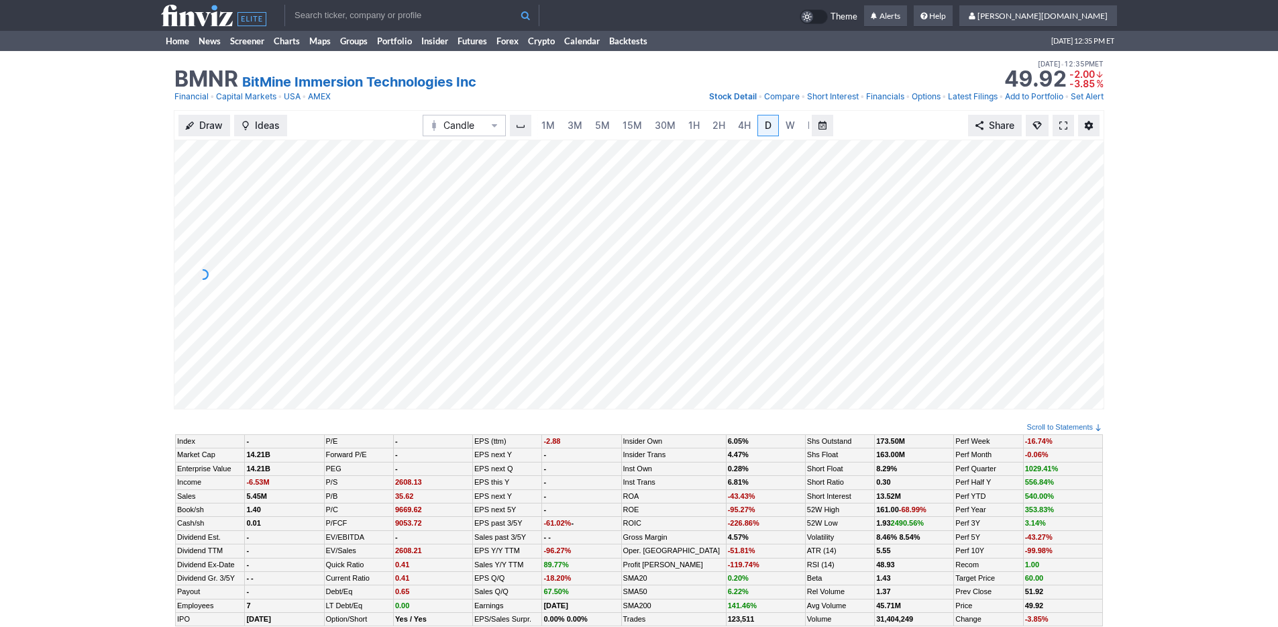
scroll to position [0, 13]
click at [586, 124] on span "5M" at bounding box center [589, 124] width 15 height 11
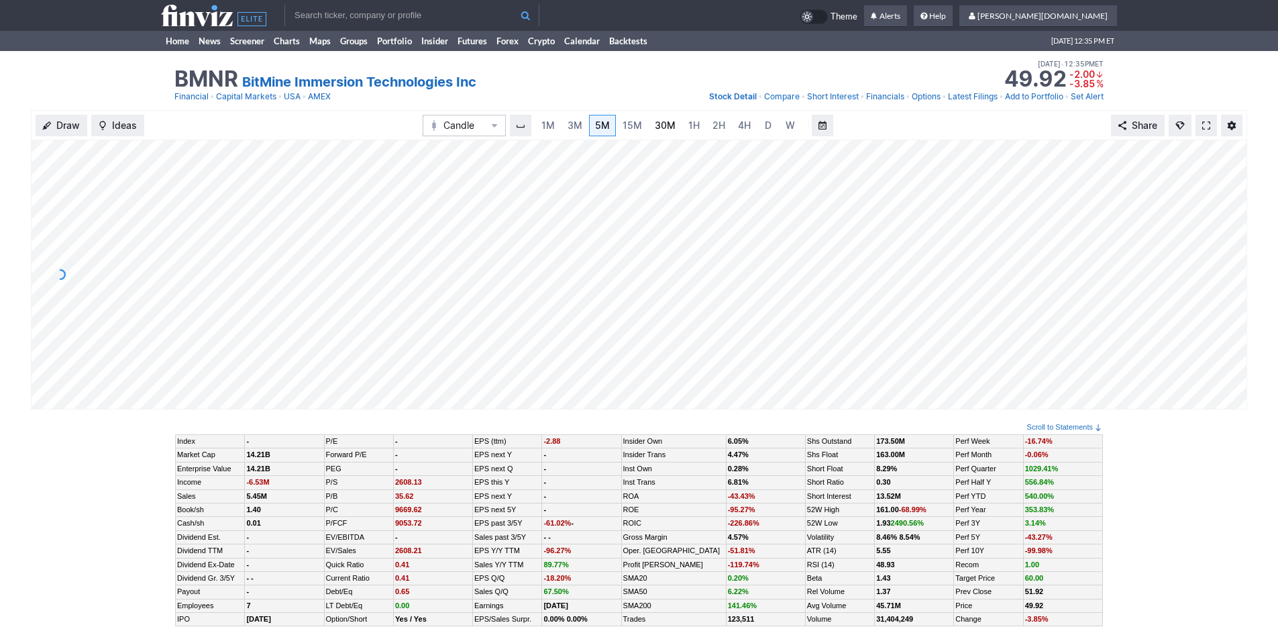
click at [677, 126] on link "30M" at bounding box center [665, 125] width 33 height 21
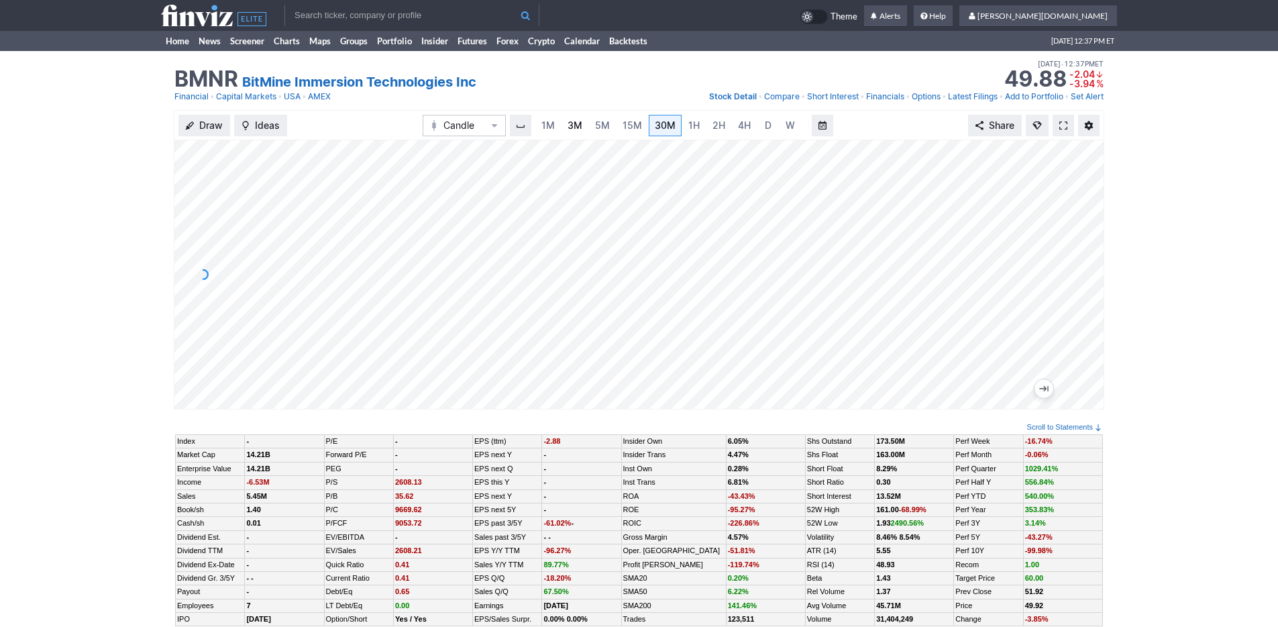
click at [572, 122] on span "3M" at bounding box center [575, 124] width 15 height 11
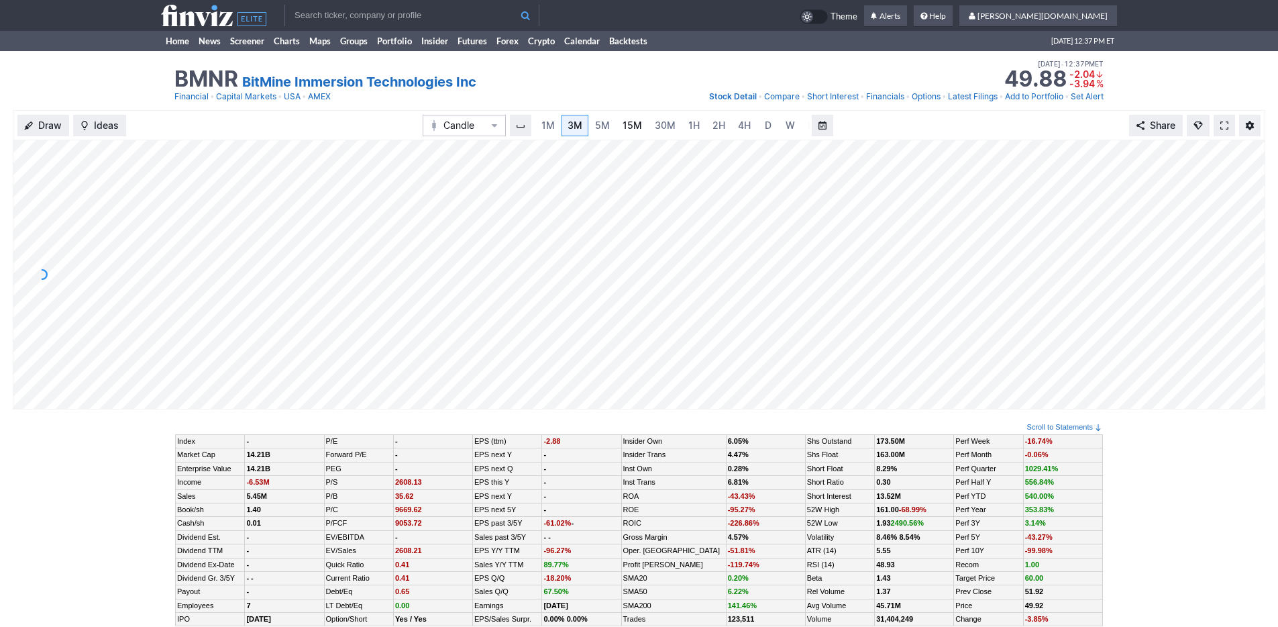
click at [631, 120] on span "15M" at bounding box center [632, 124] width 19 height 11
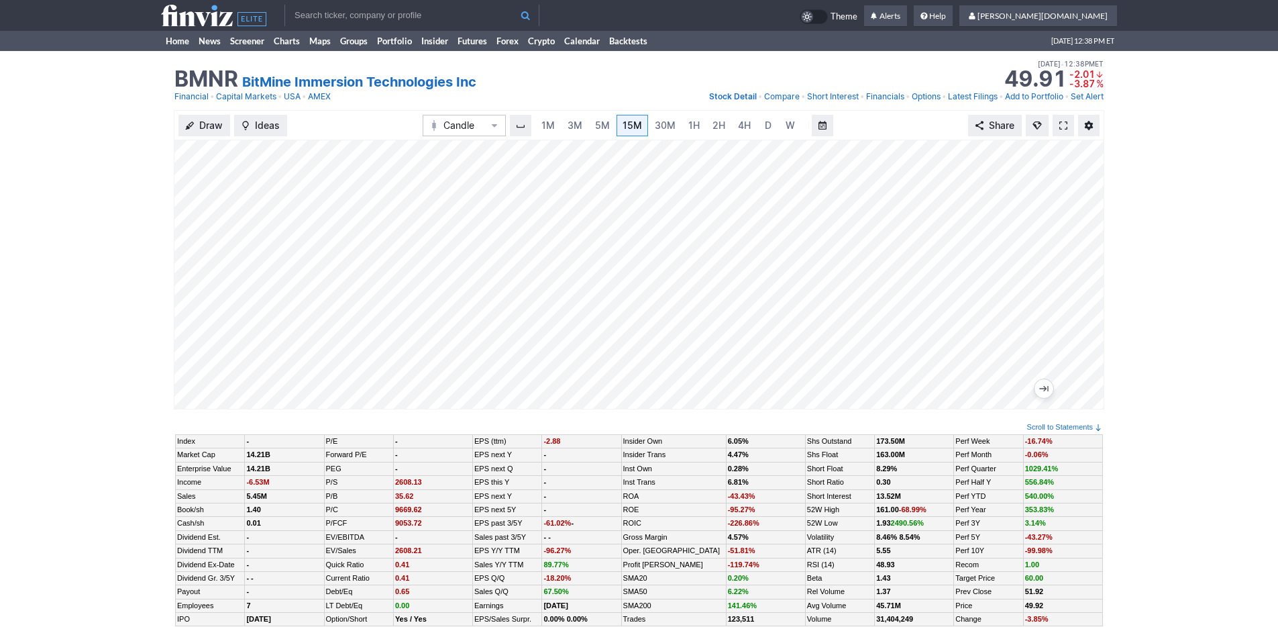
click at [455, 17] on input "text" at bounding box center [411, 15] width 255 height 21
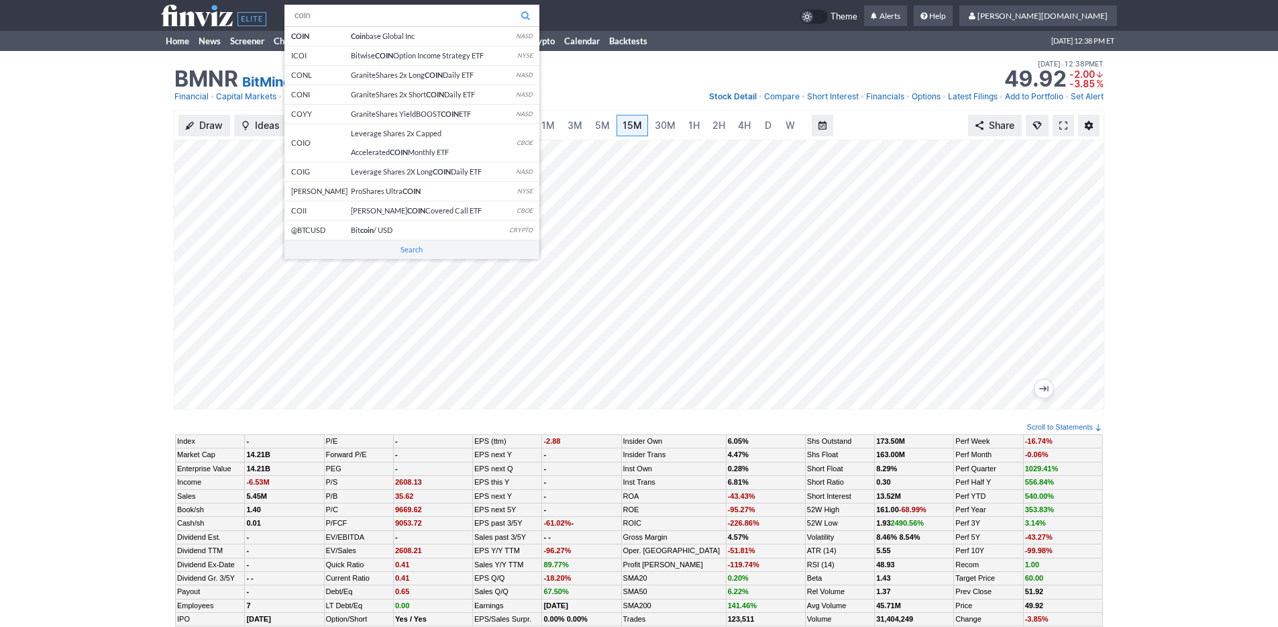
type input "coin"
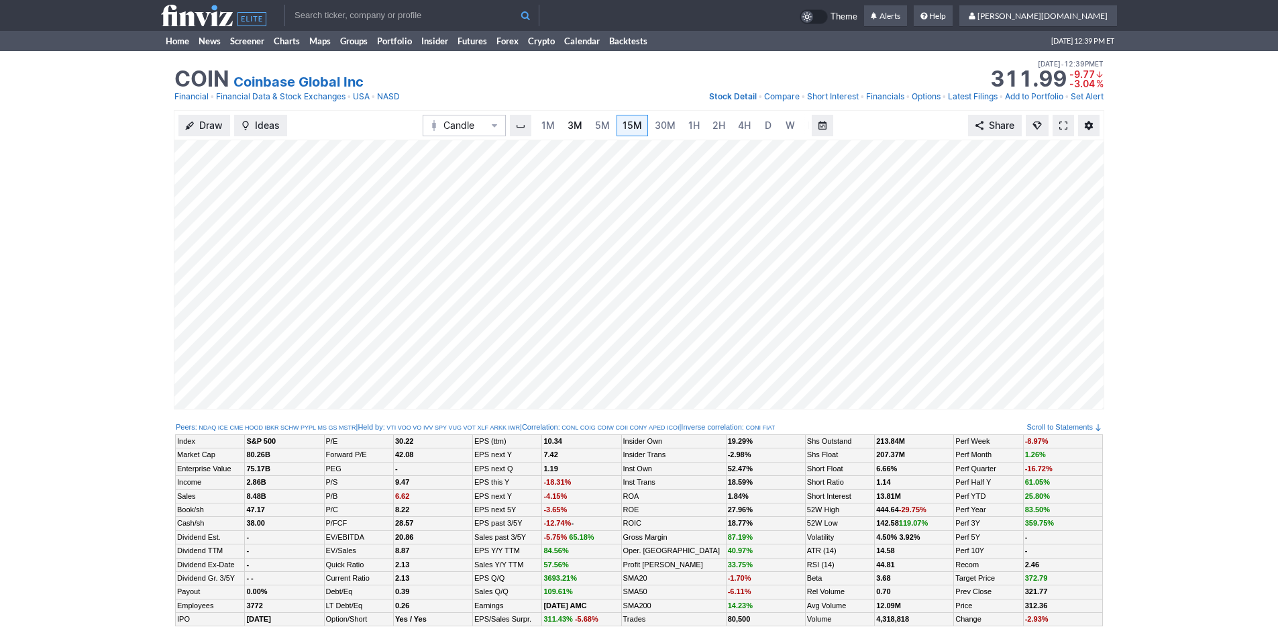
click at [583, 126] on link "3M" at bounding box center [574, 125] width 27 height 21
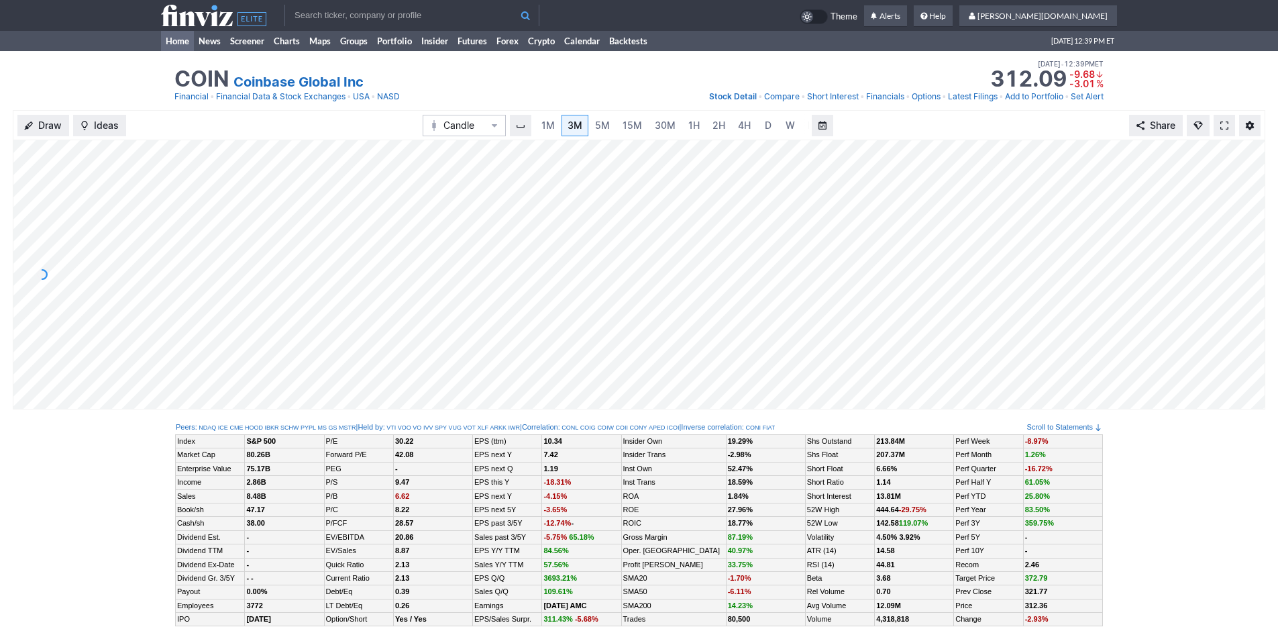
click at [179, 43] on link "Home" at bounding box center [177, 41] width 33 height 20
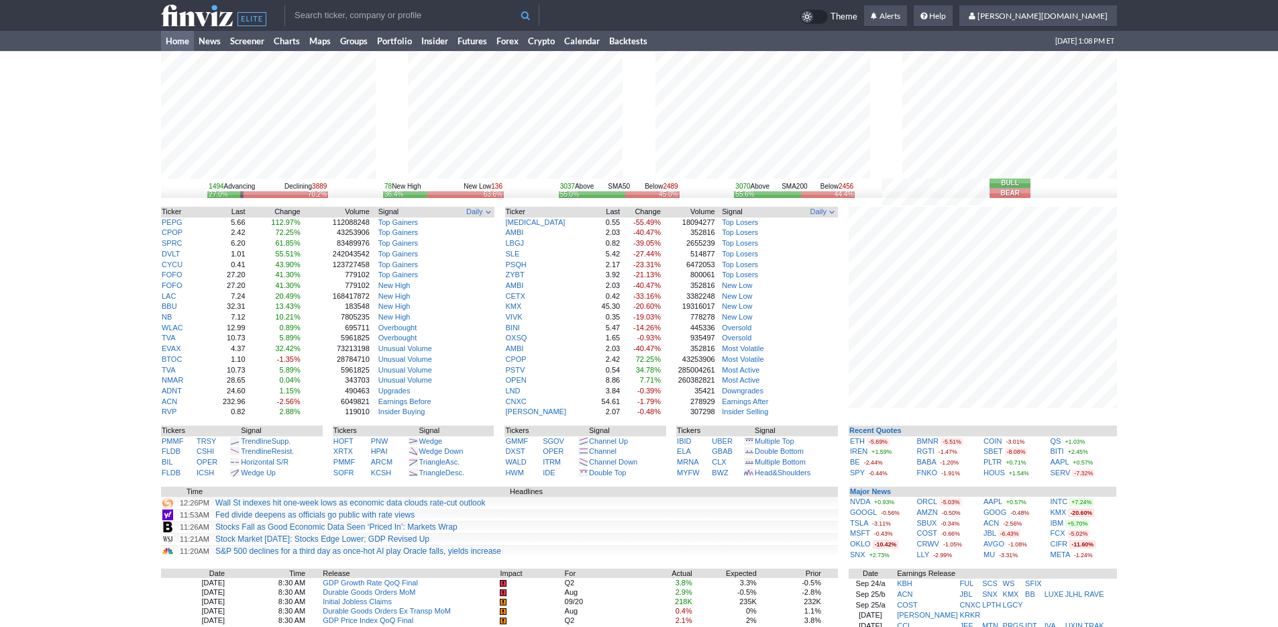
drag, startPoint x: 1188, startPoint y: 460, endPoint x: 1126, endPoint y: 453, distance: 62.8
click at [1189, 460] on div "1494 Advancing Declining 3889 27.0% 70.2% 78 New High New Low 136 36.4% 63.6% 3…" at bounding box center [639, 439] width 1278 height 777
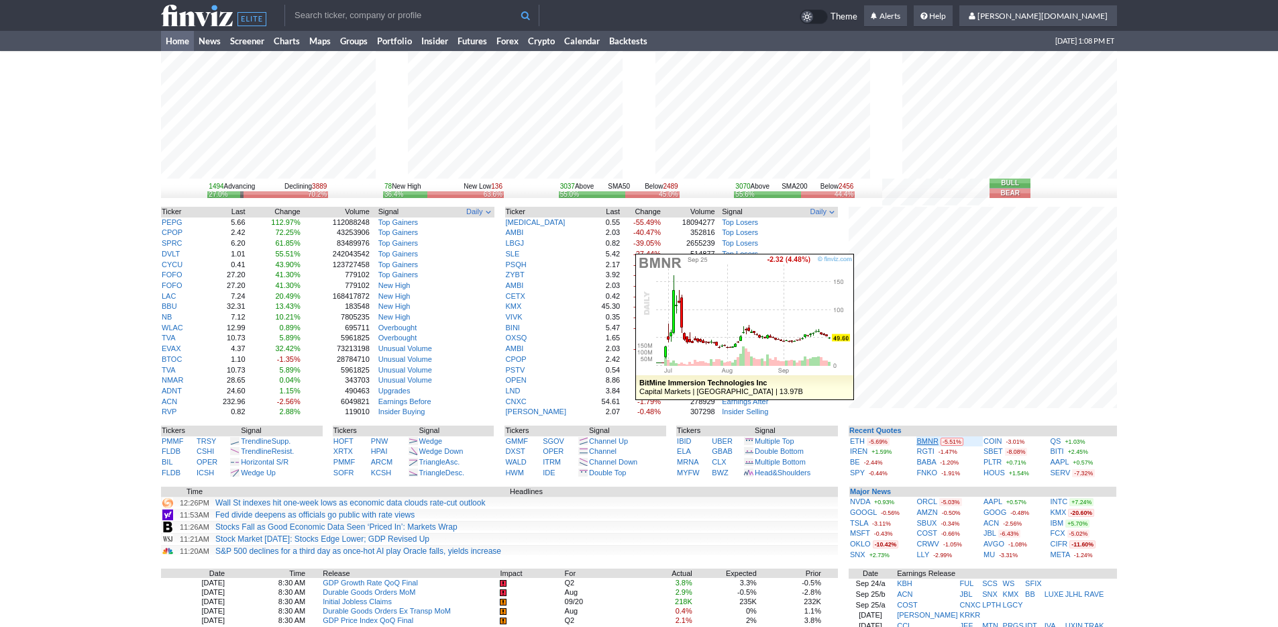
click at [923, 438] on link "BMNR" at bounding box center [927, 441] width 21 height 8
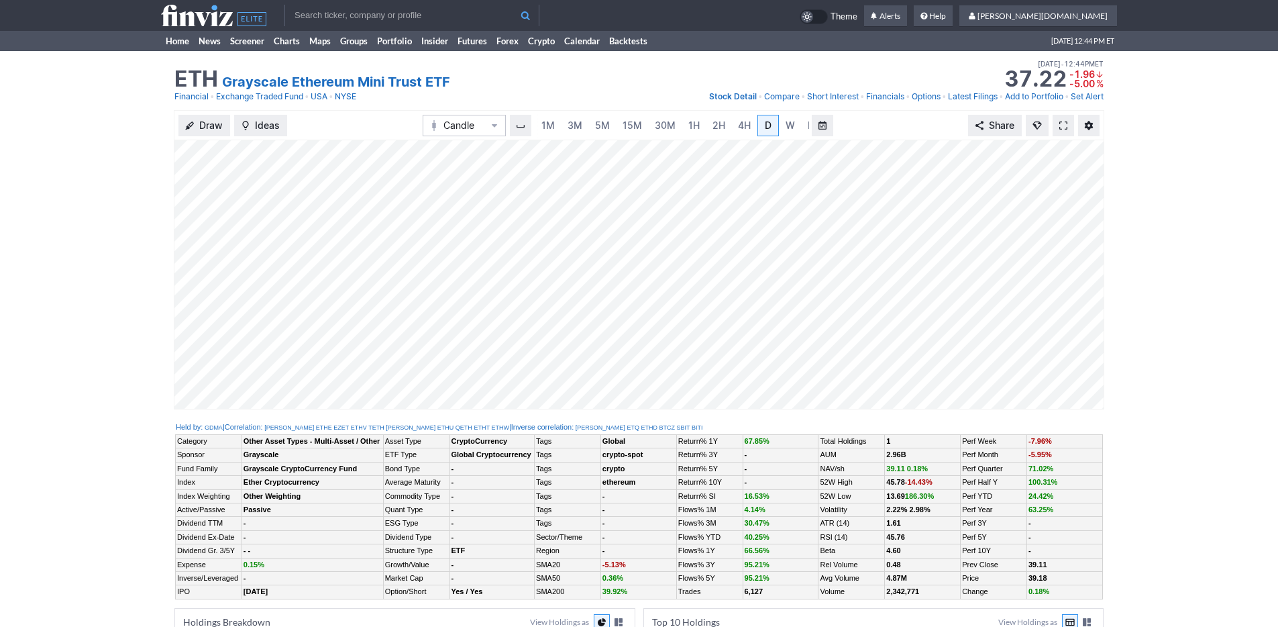
scroll to position [0, 13]
click at [582, 127] on span "5M" at bounding box center [589, 124] width 15 height 11
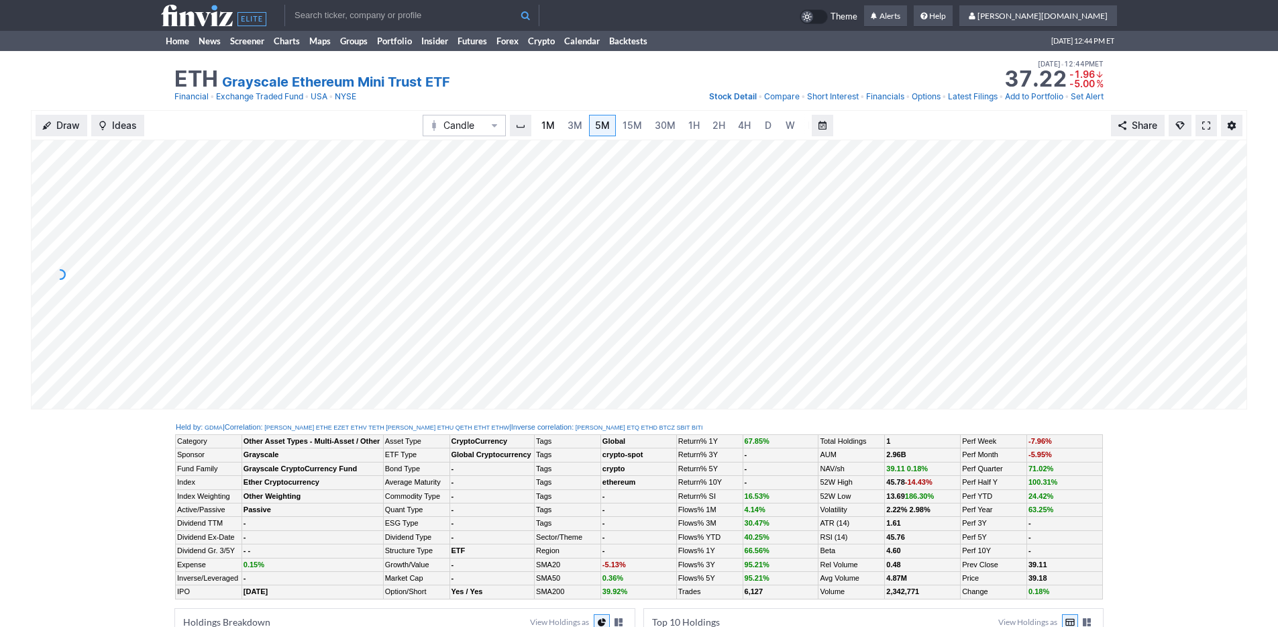
click at [553, 127] on span "1M" at bounding box center [547, 124] width 13 height 11
click at [616, 128] on link "15M" at bounding box center [632, 125] width 32 height 21
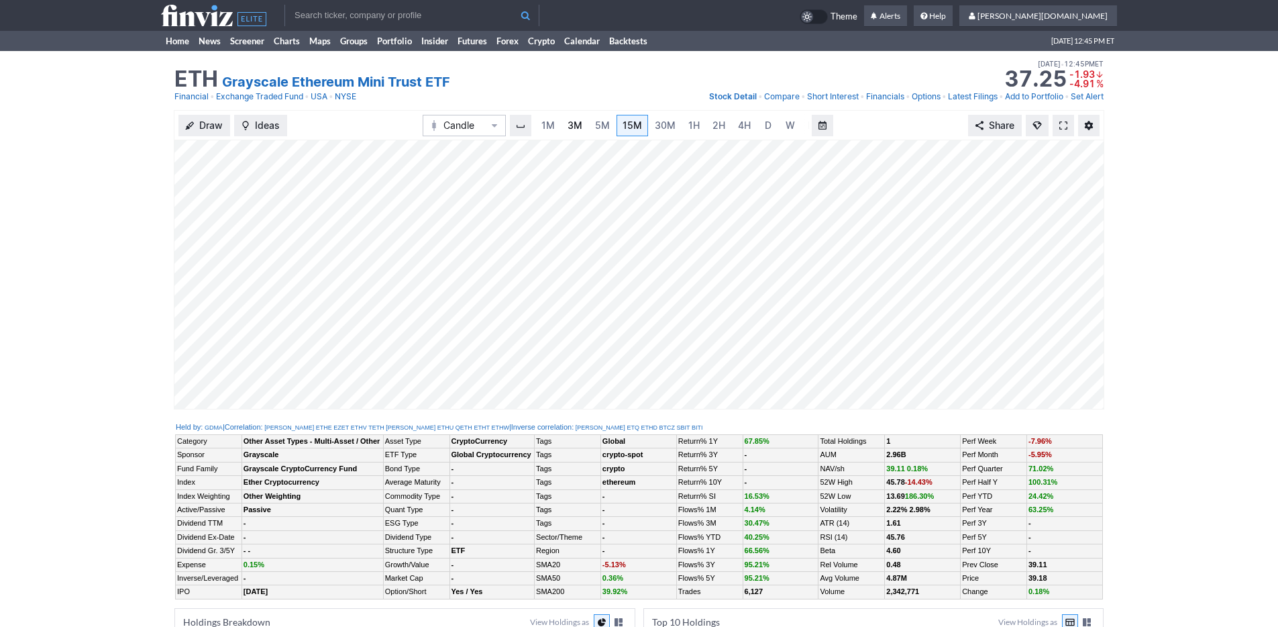
click at [572, 134] on link "3M" at bounding box center [574, 125] width 27 height 21
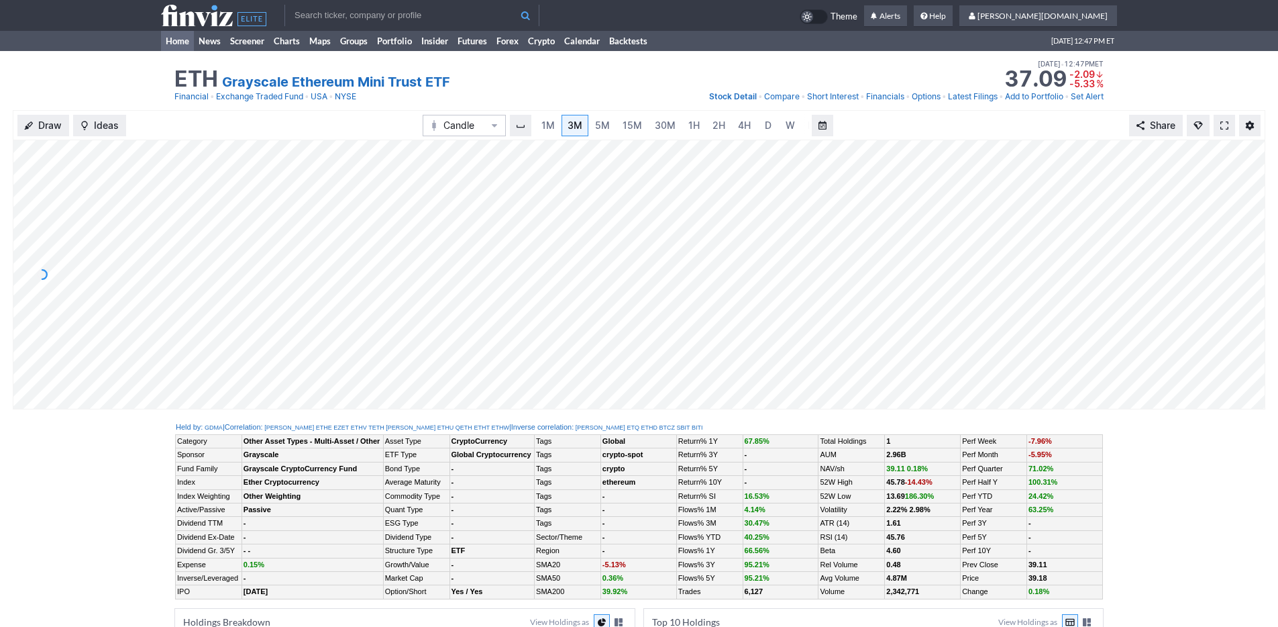
click at [171, 38] on link "Home" at bounding box center [177, 41] width 33 height 20
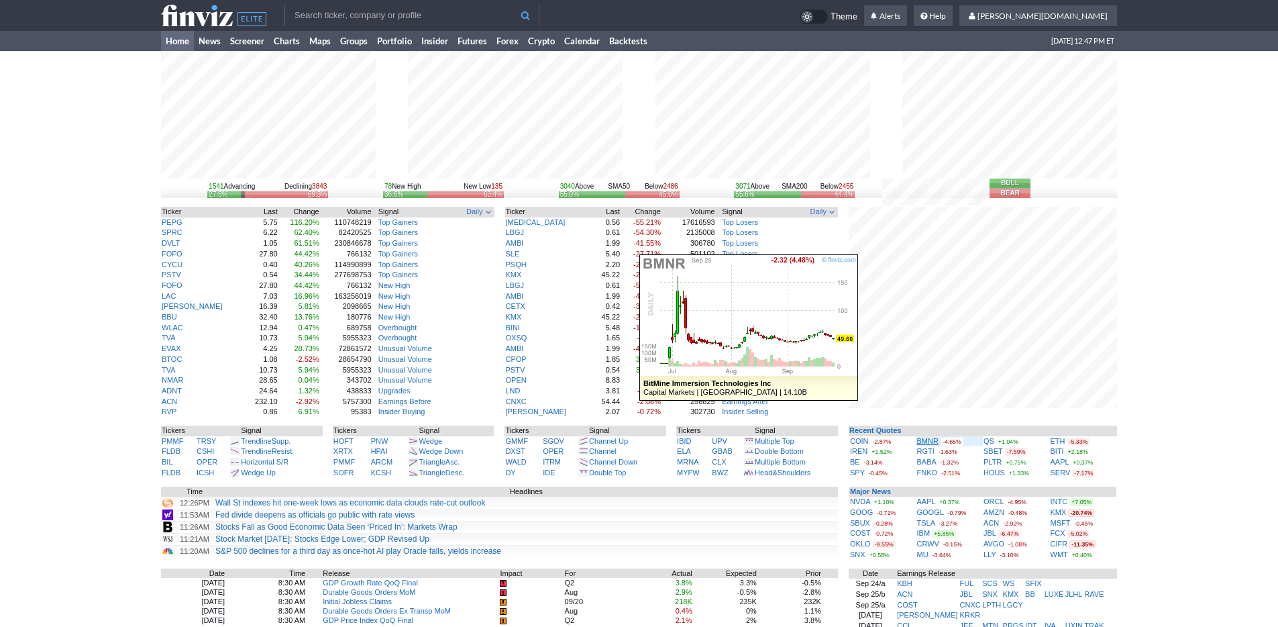
click at [927, 439] on link "BMNR" at bounding box center [927, 441] width 21 height 8
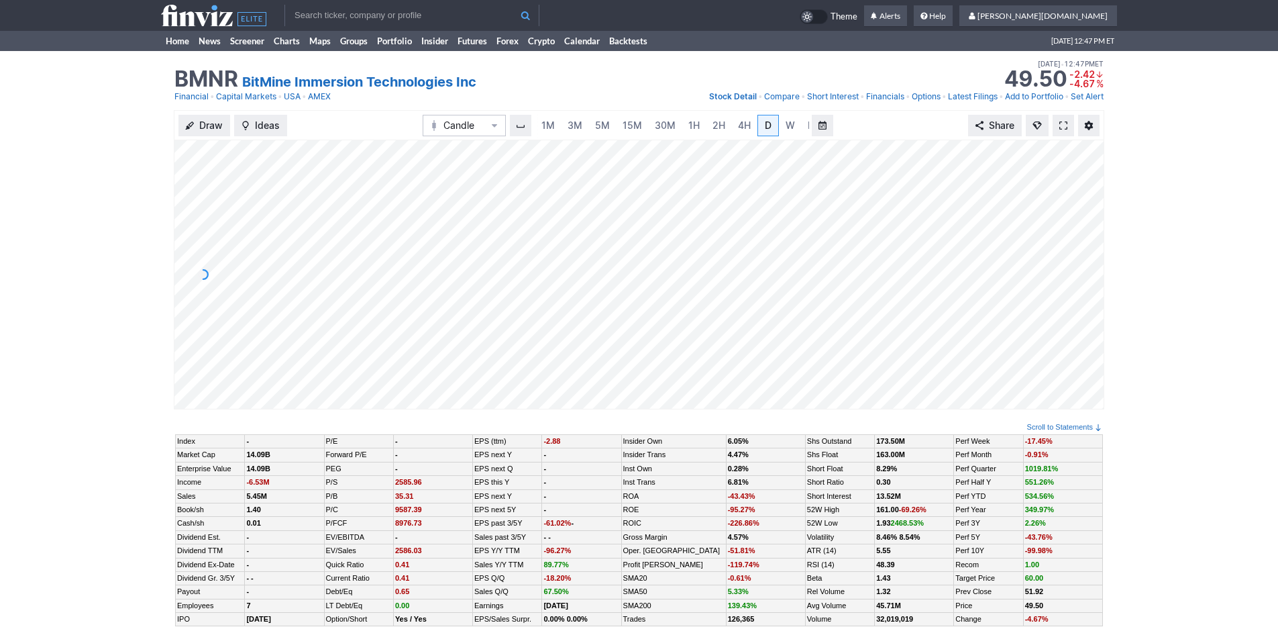
scroll to position [0, 13]
click at [565, 124] on span "3M" at bounding box center [561, 124] width 15 height 11
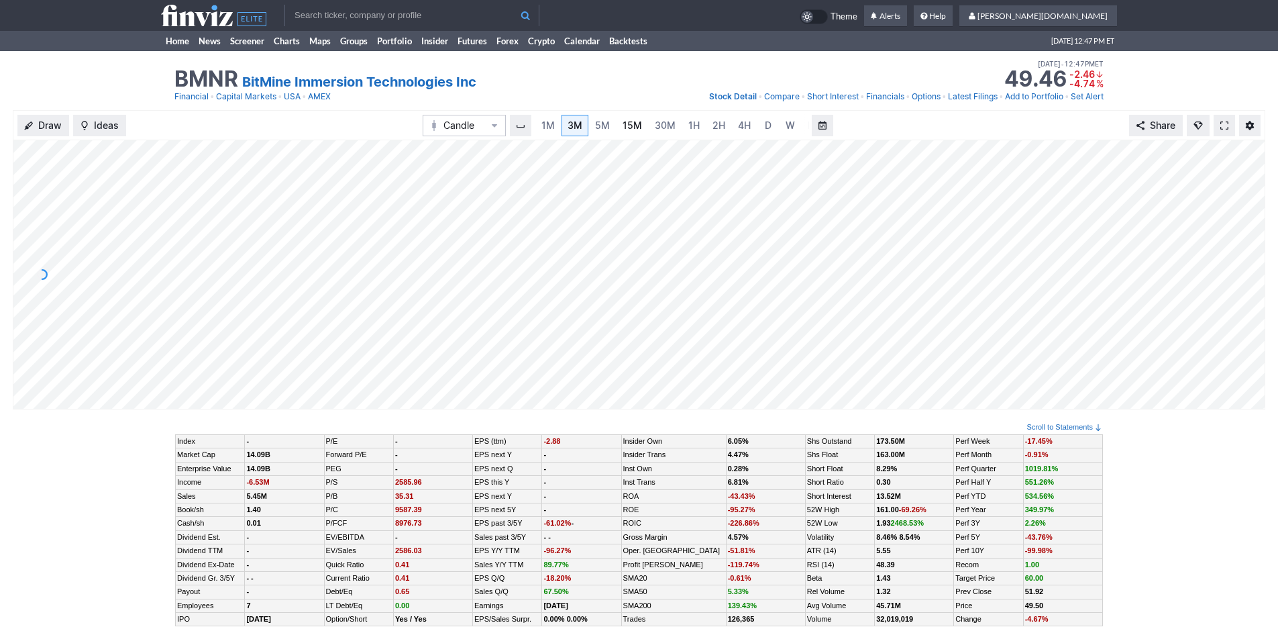
click at [641, 125] on link "15M" at bounding box center [632, 125] width 32 height 21
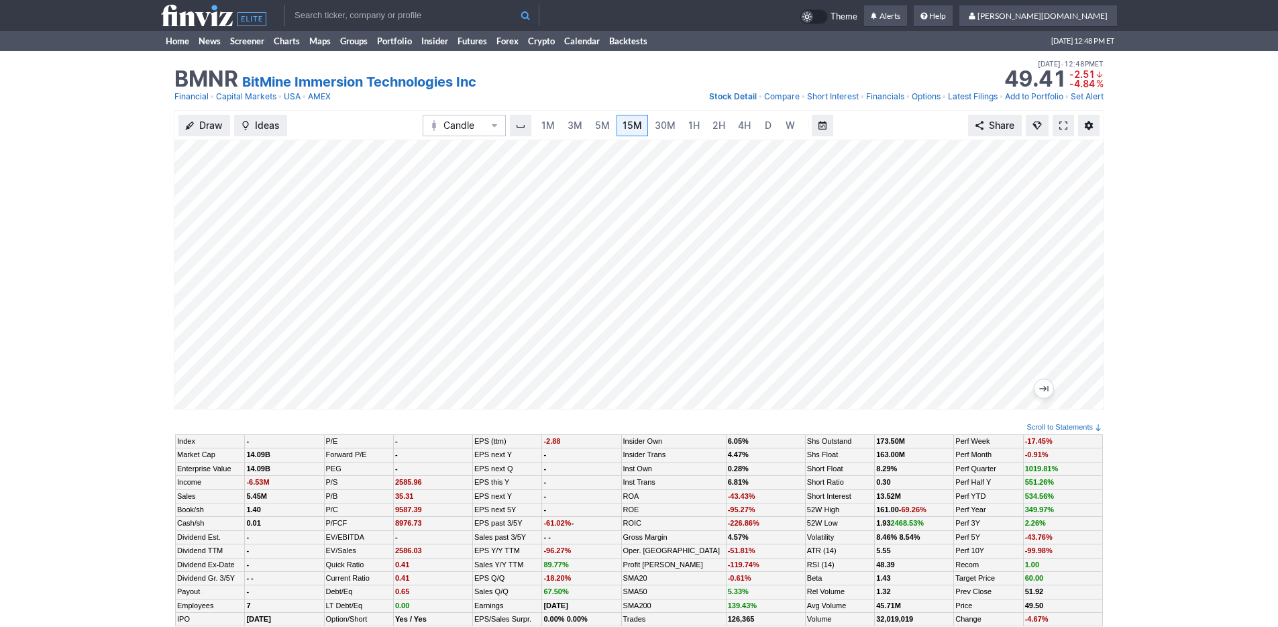
click at [298, 17] on input "text" at bounding box center [411, 15] width 255 height 21
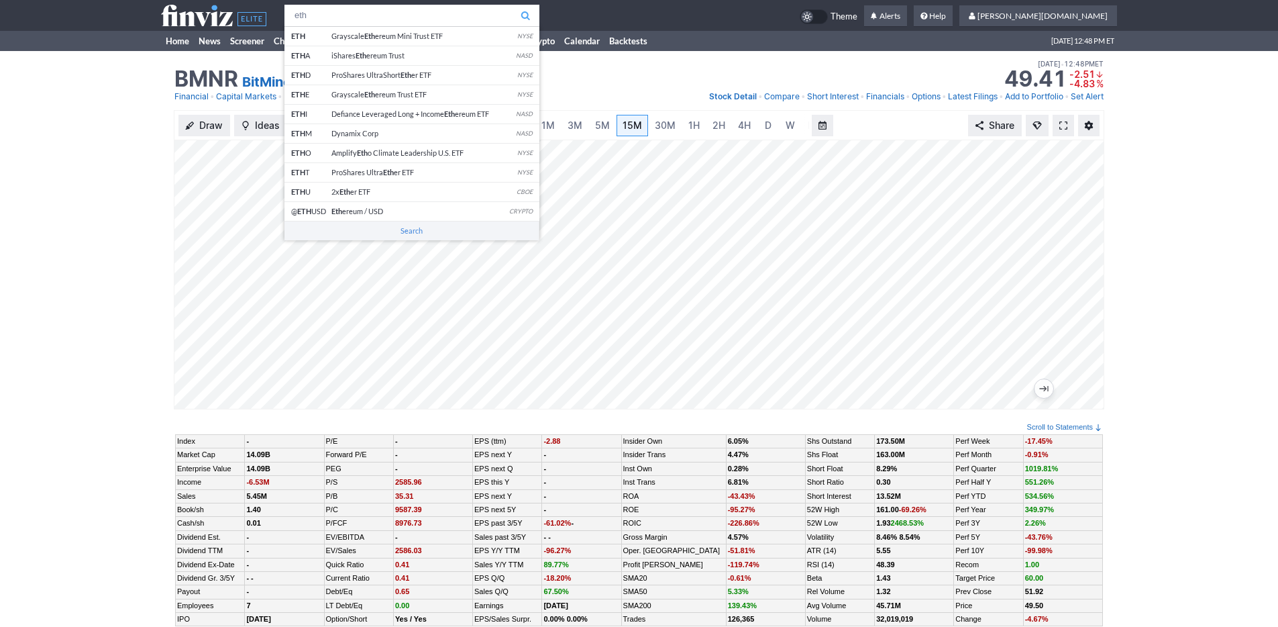
type input "eth"
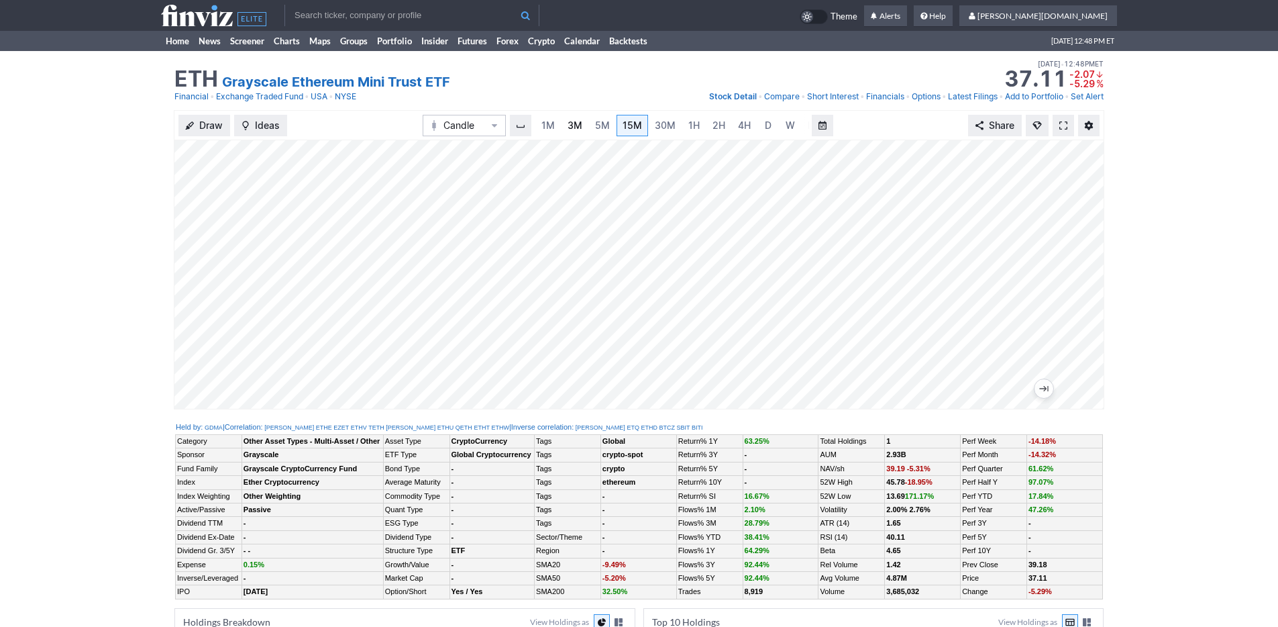
click at [572, 135] on link "3M" at bounding box center [574, 125] width 27 height 21
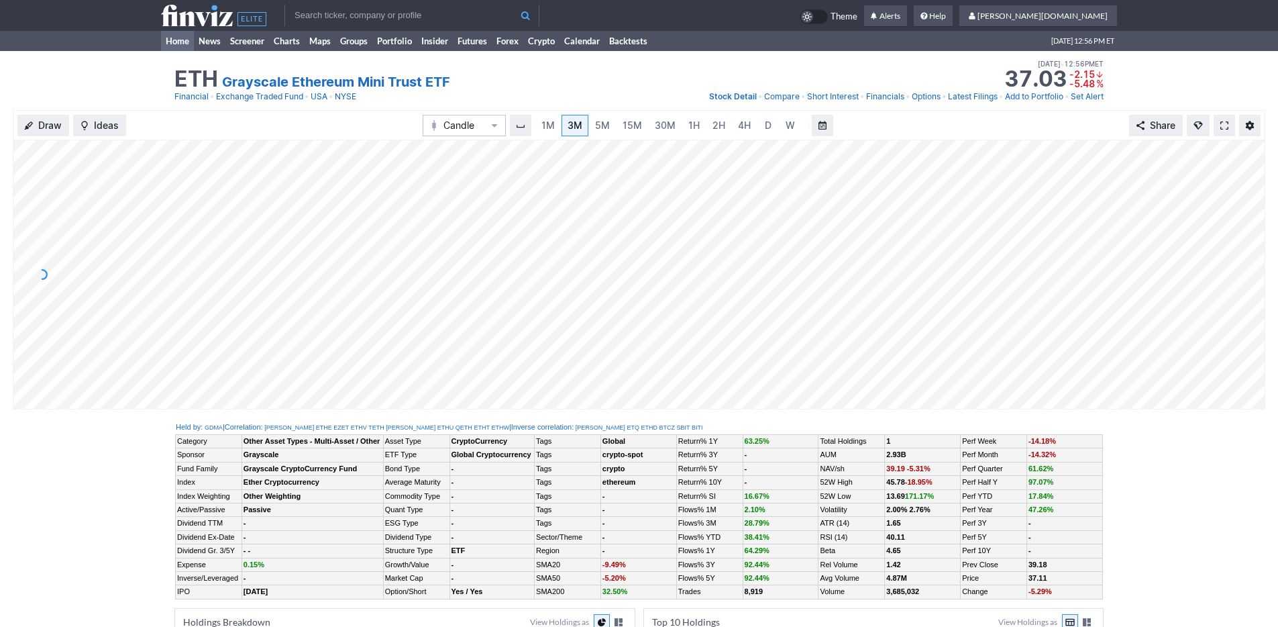
click at [183, 40] on link "Home" at bounding box center [177, 41] width 33 height 20
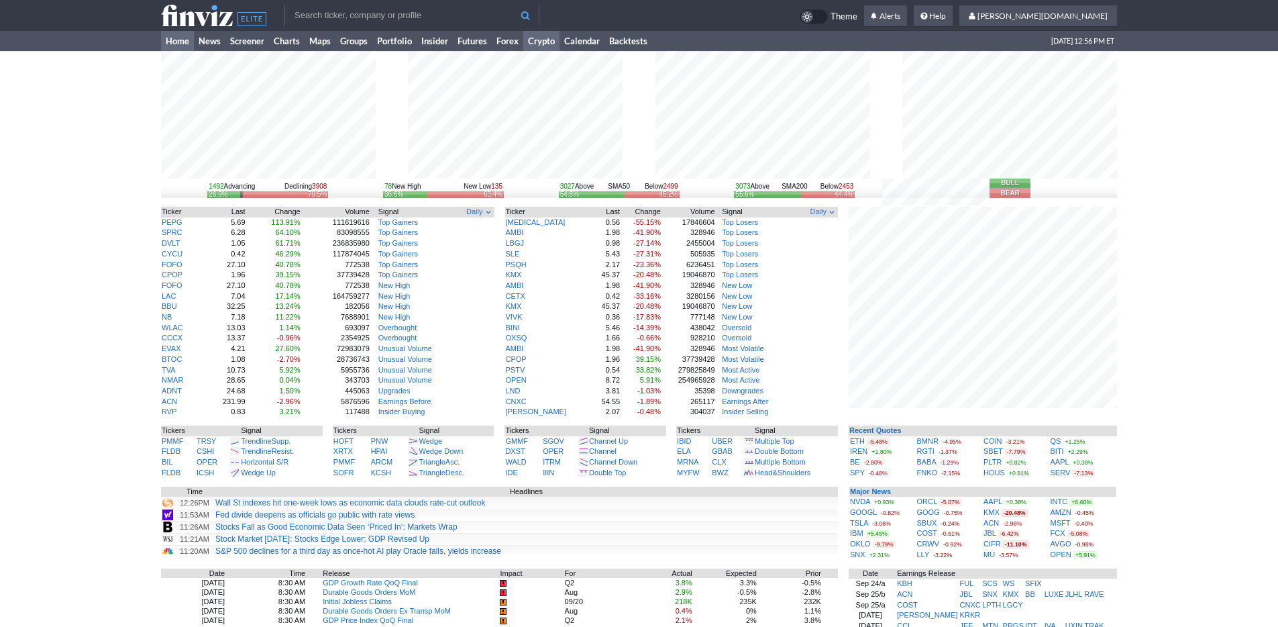
click at [534, 40] on link "Crypto" at bounding box center [541, 41] width 36 height 20
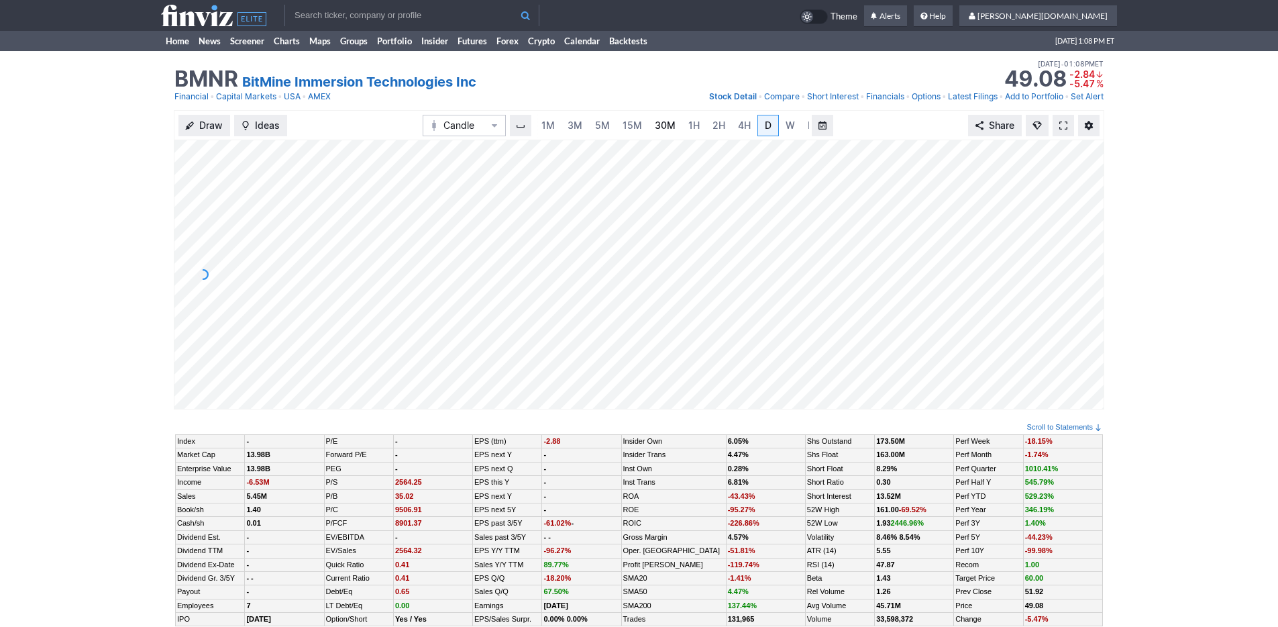
scroll to position [0, 13]
click at [577, 123] on link "5M" at bounding box center [589, 125] width 27 height 21
